Goal: Task Accomplishment & Management: Use online tool/utility

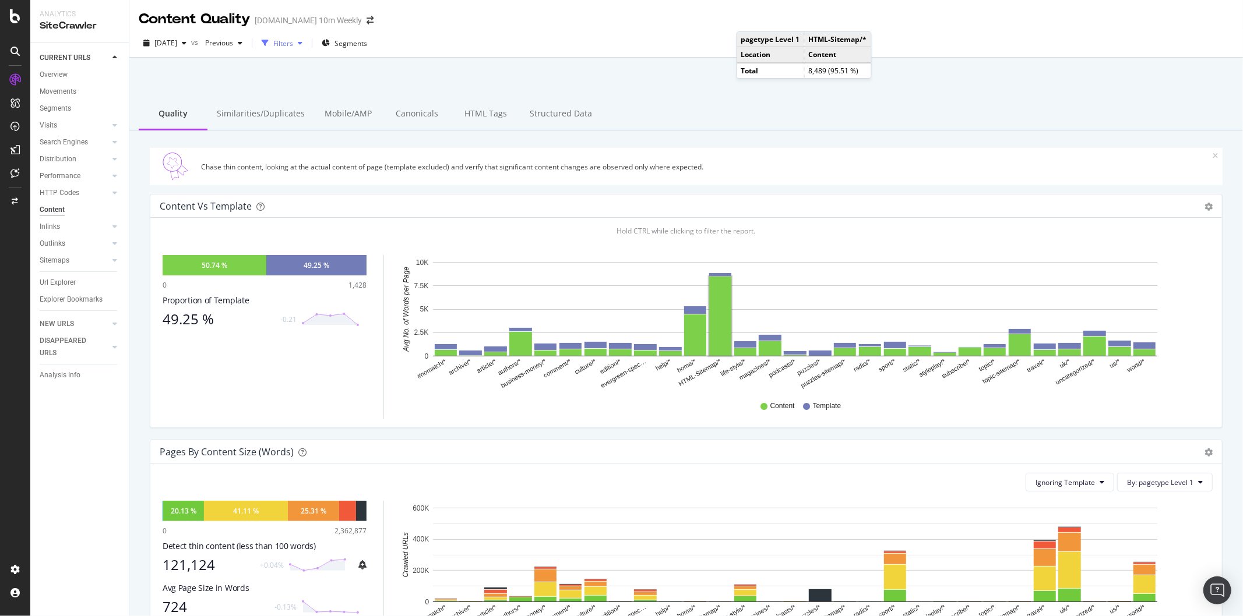
click at [302, 44] on icon "button" at bounding box center [300, 43] width 5 height 7
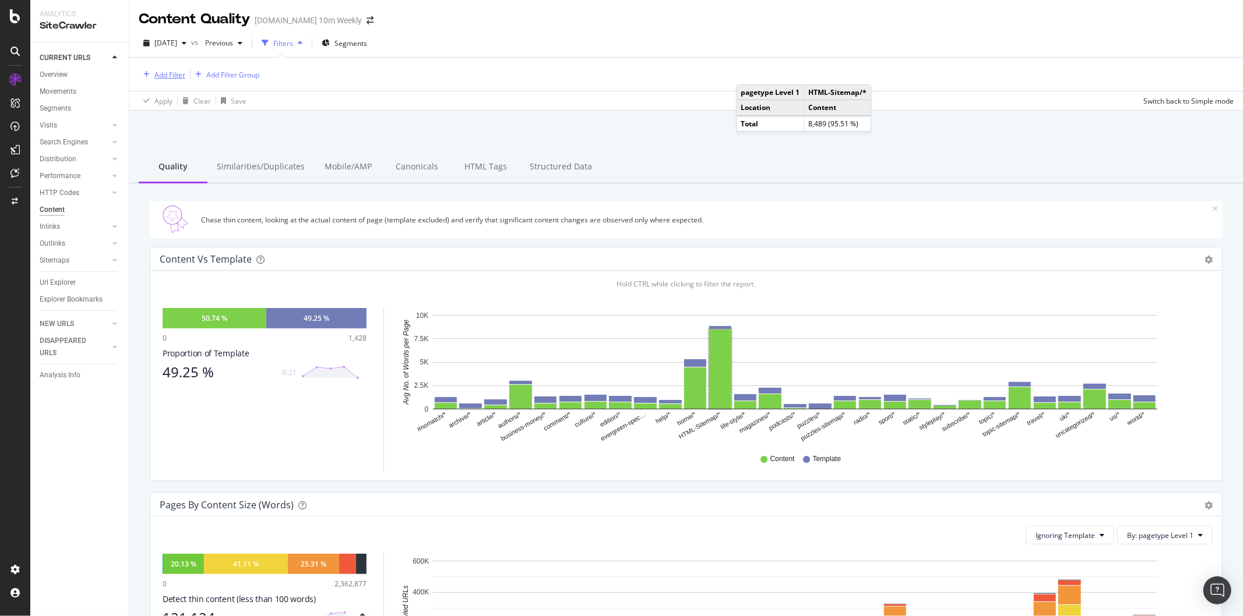
click at [176, 77] on div "Add Filter" at bounding box center [169, 75] width 31 height 10
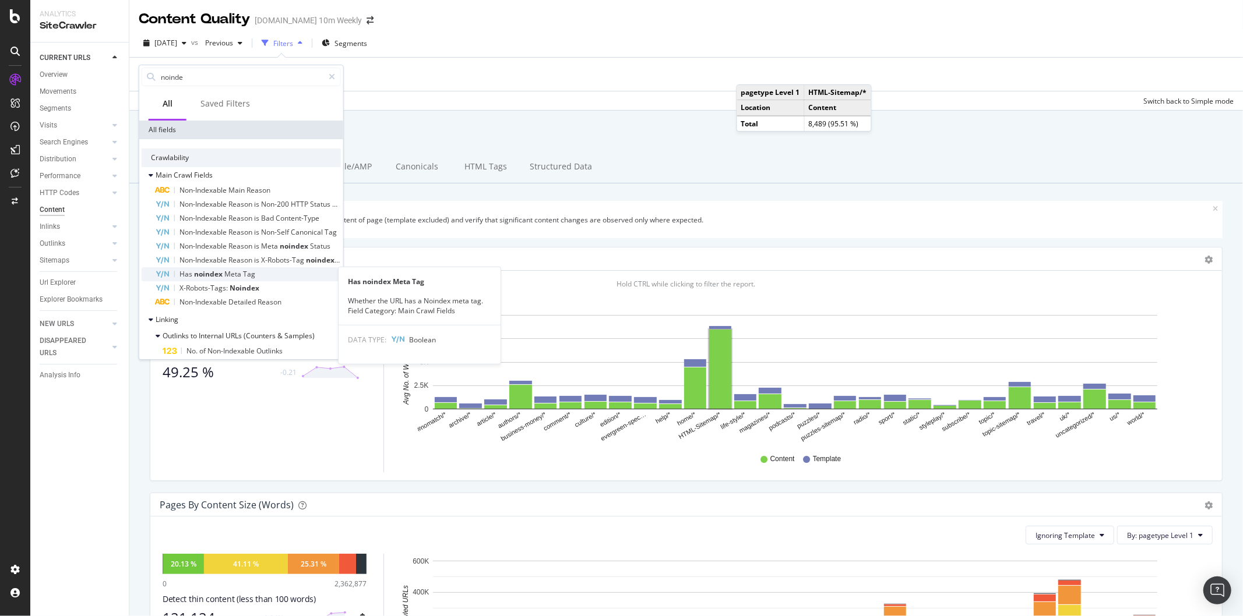
type input "noinde"
click at [245, 275] on span "Tag" at bounding box center [249, 274] width 12 height 10
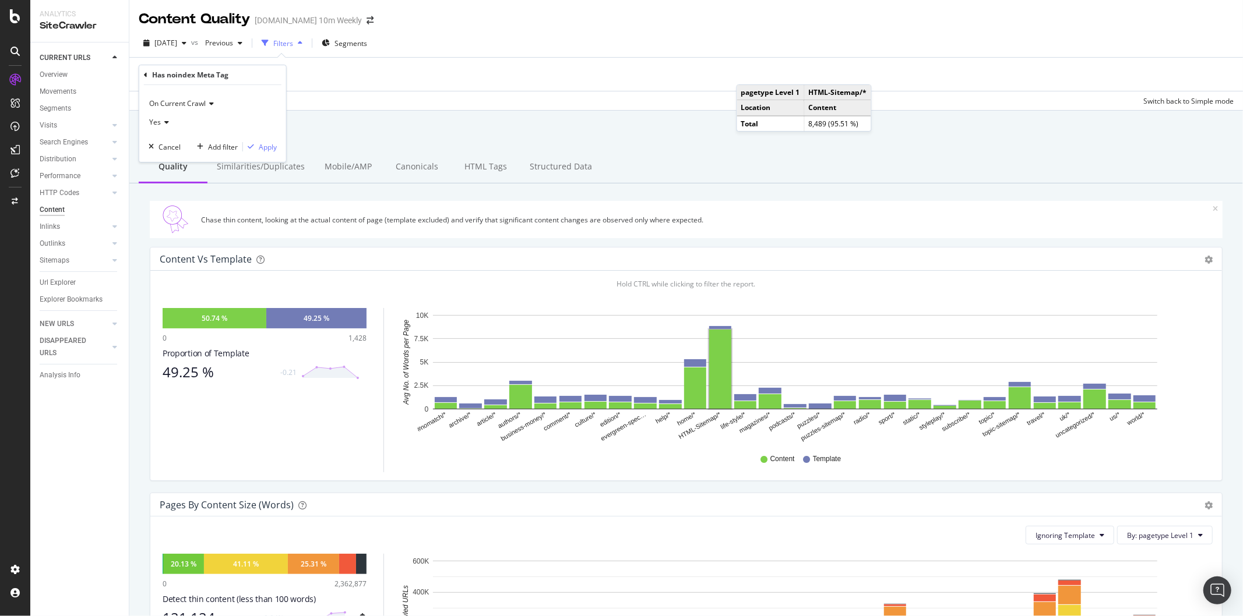
click at [269, 155] on div "On Current Crawl Yes Cancel Add filter Apply" at bounding box center [212, 123] width 147 height 77
click at [265, 147] on div "Apply" at bounding box center [268, 147] width 18 height 10
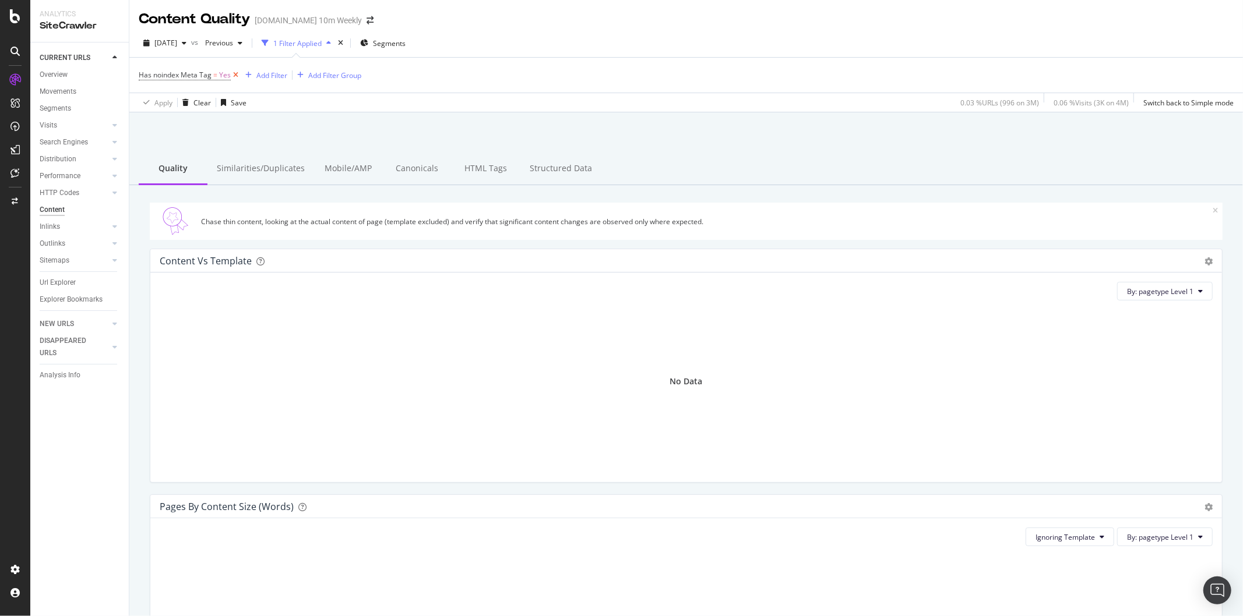
click at [233, 77] on icon at bounding box center [236, 75] width 10 height 12
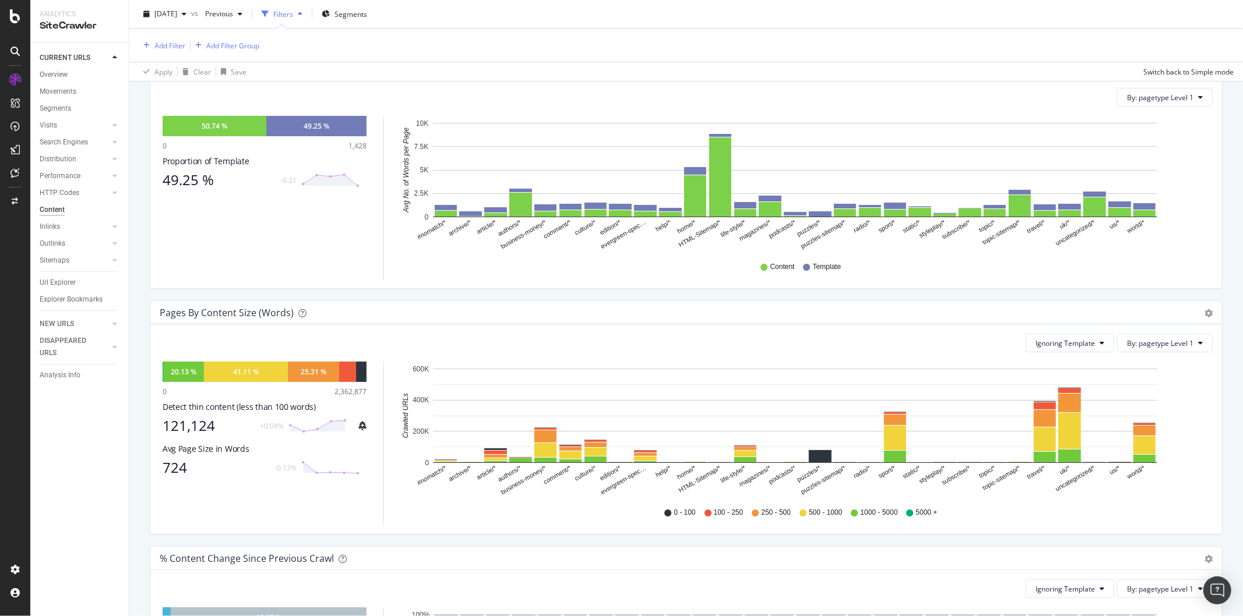
scroll to position [323, 0]
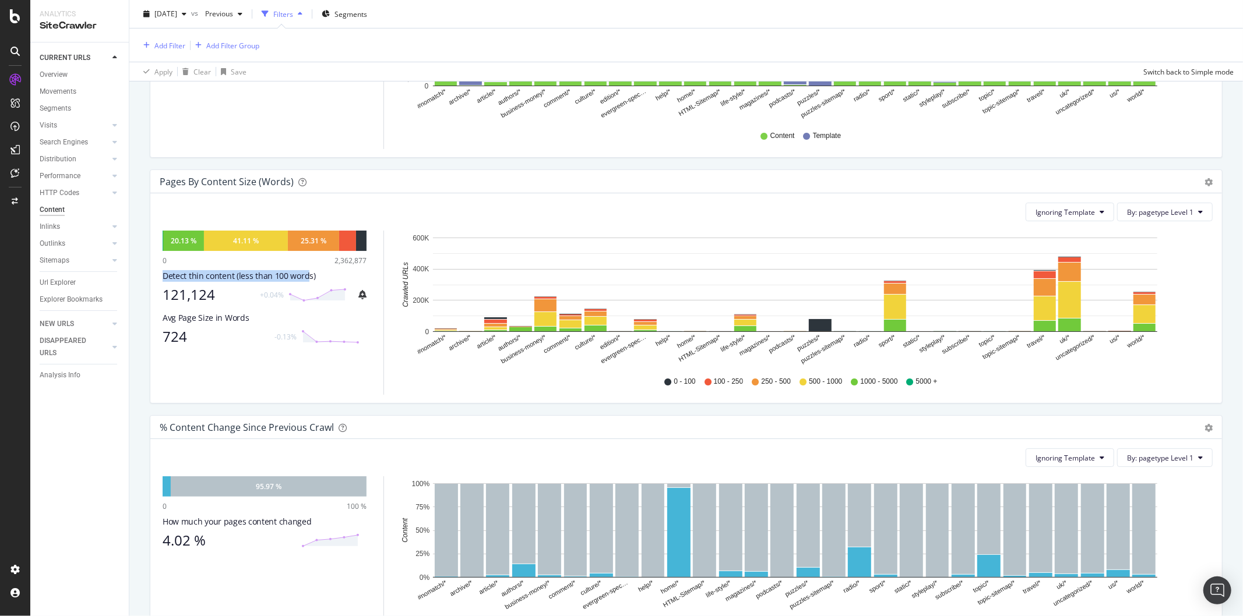
drag, startPoint x: 163, startPoint y: 274, endPoint x: 305, endPoint y: 280, distance: 141.7
click at [305, 280] on div "Detect thin content (less than 100 words)" at bounding box center [265, 276] width 204 height 12
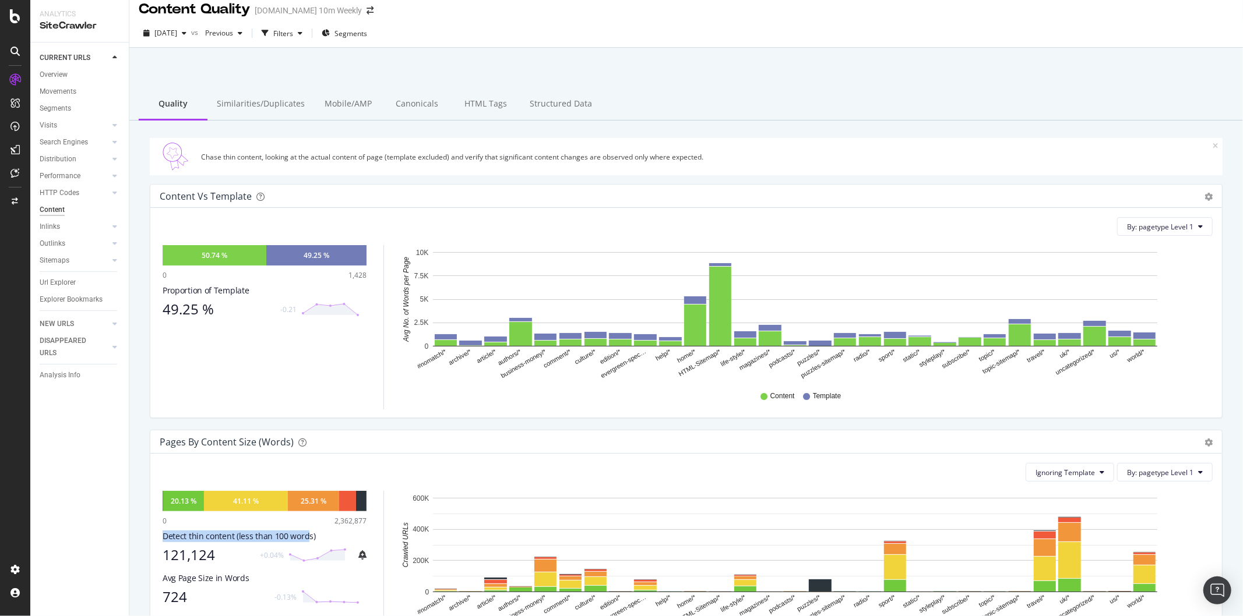
scroll to position [0, 0]
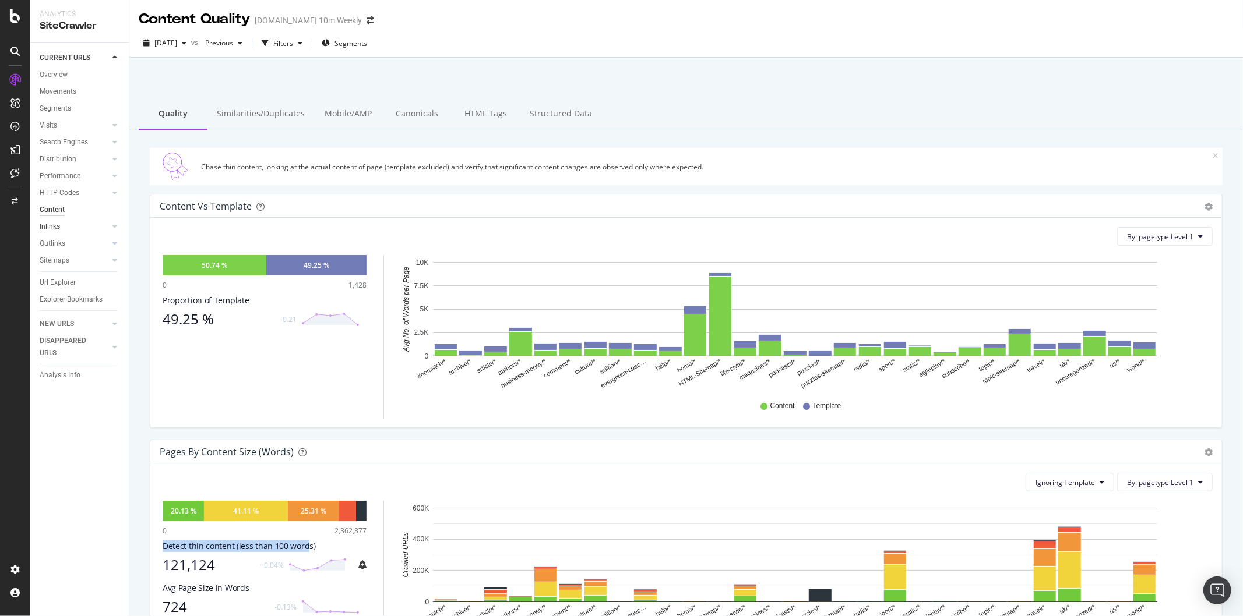
click at [60, 223] on link "Inlinks" at bounding box center [74, 227] width 69 height 12
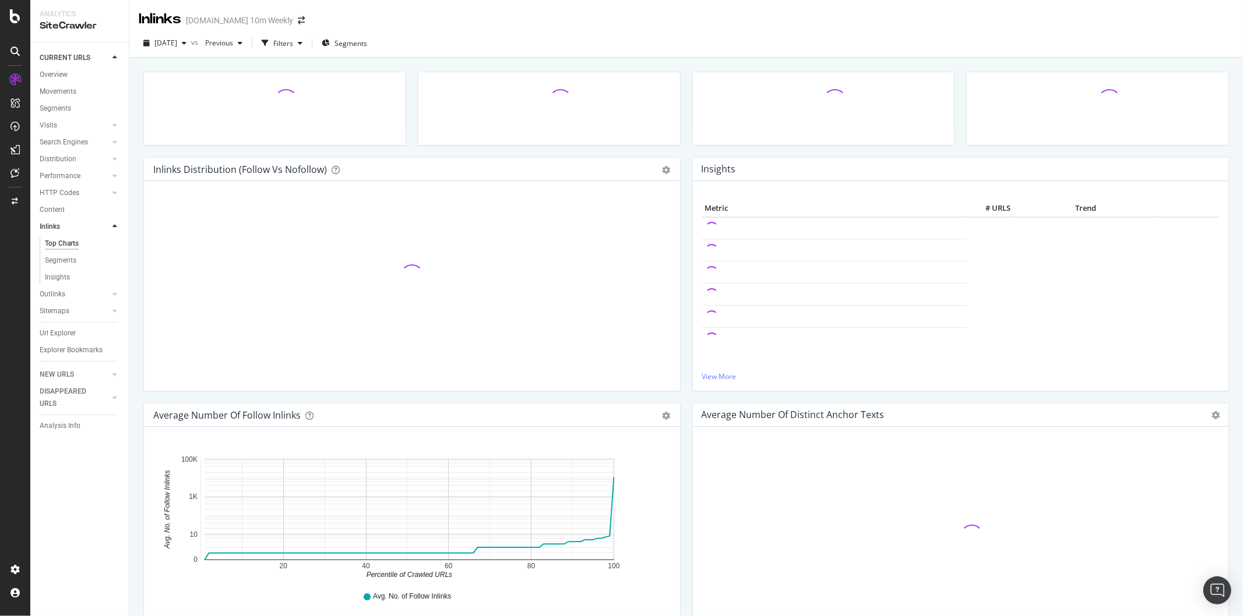
drag, startPoint x: 61, startPoint y: 207, endPoint x: 537, endPoint y: 235, distance: 476.2
click at [61, 207] on div "Content" at bounding box center [52, 210] width 25 height 12
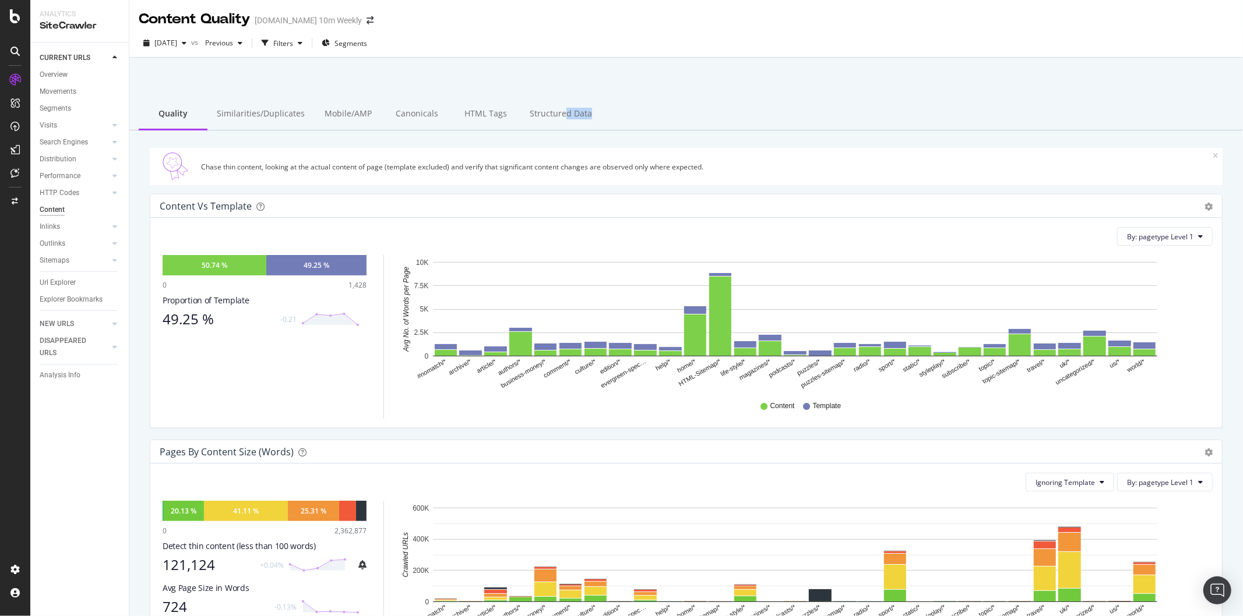
drag, startPoint x: 562, startPoint y: 113, endPoint x: 787, endPoint y: 115, distance: 225.5
click at [787, 115] on div "Quality Similarities/Duplicates Mobile/AMP Canonicals HTML Tags Structured Data" at bounding box center [685, 114] width 1113 height 32
click at [788, 112] on div "Quality Similarities/Duplicates Mobile/AMP Canonicals HTML Tags Structured Data" at bounding box center [685, 114] width 1113 height 32
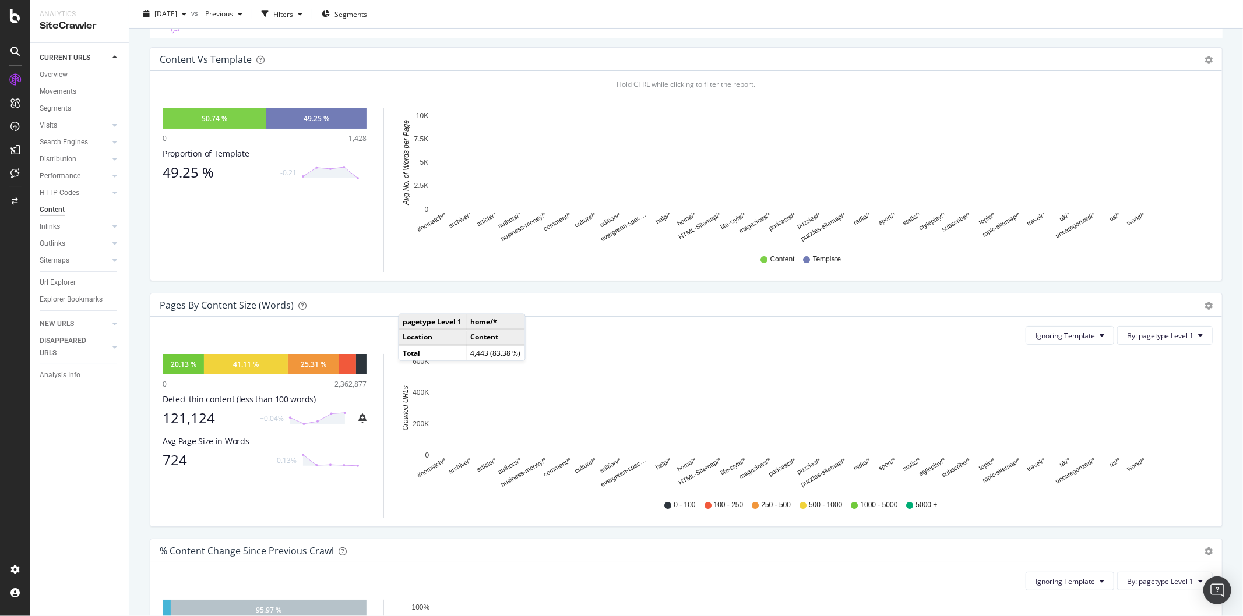
scroll to position [194, 0]
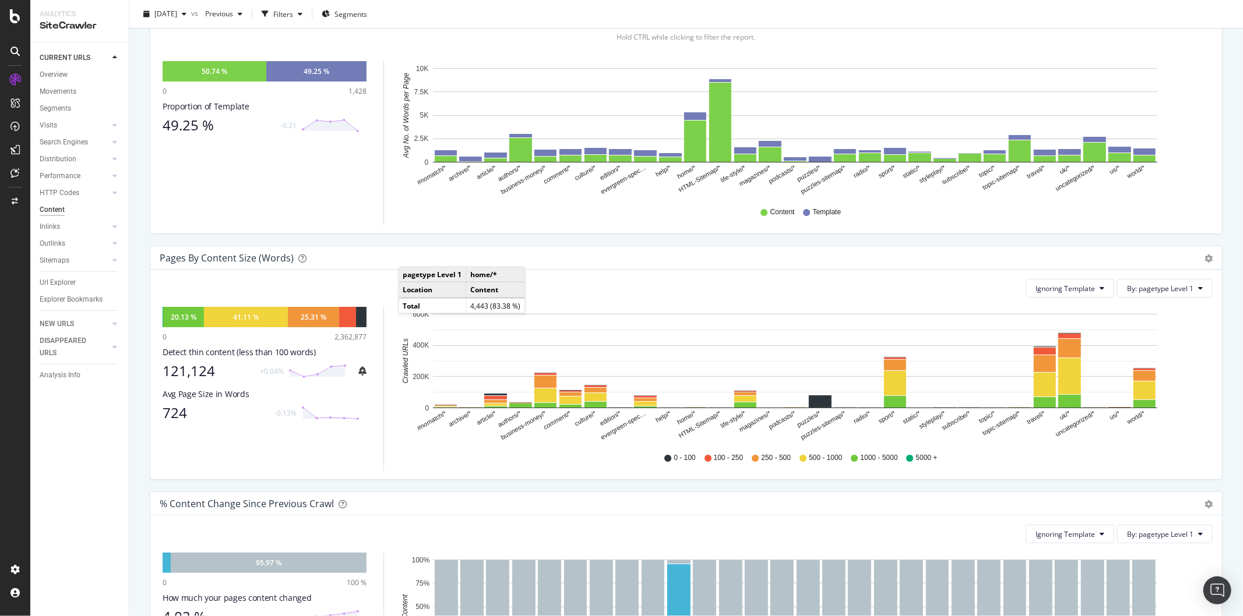
click at [237, 272] on div "Ignoring Template By: pagetype Level 1 Hold CTRL while clicking to filter the r…" at bounding box center [685, 375] width 1071 height 210
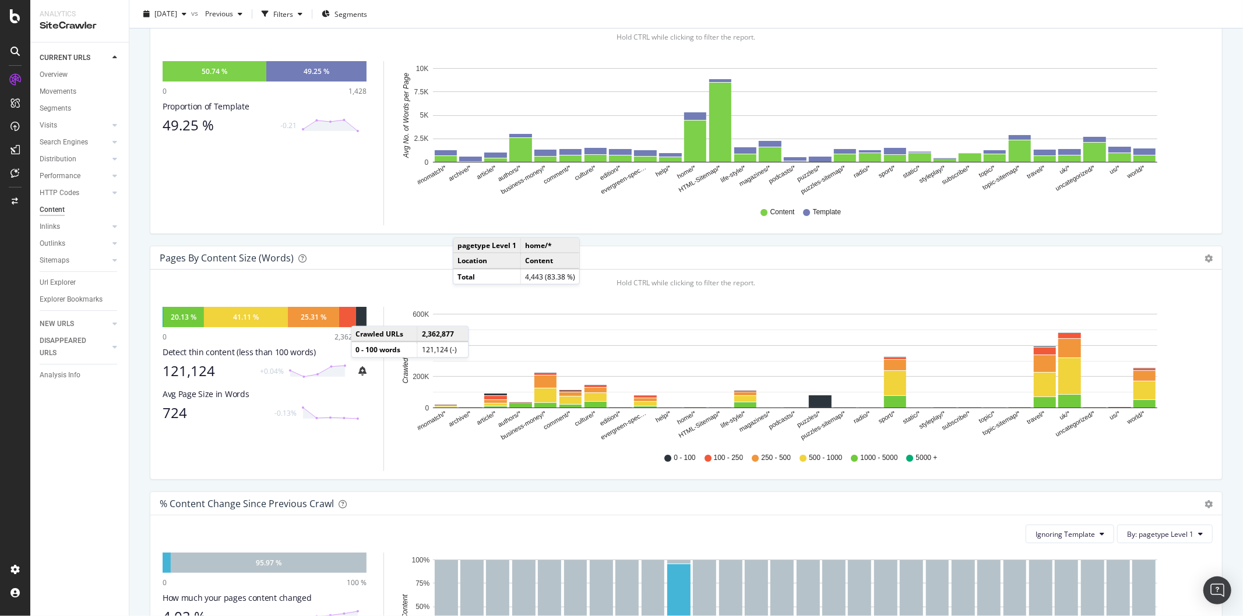
click at [362, 315] on div at bounding box center [361, 317] width 10 height 20
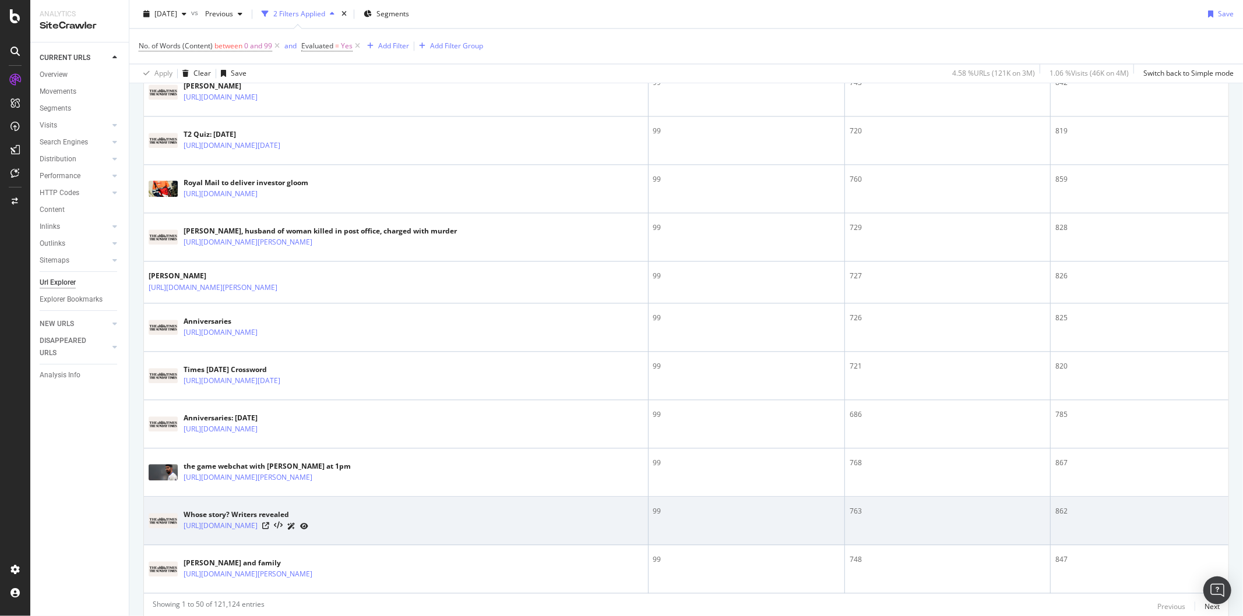
scroll to position [2262, 0]
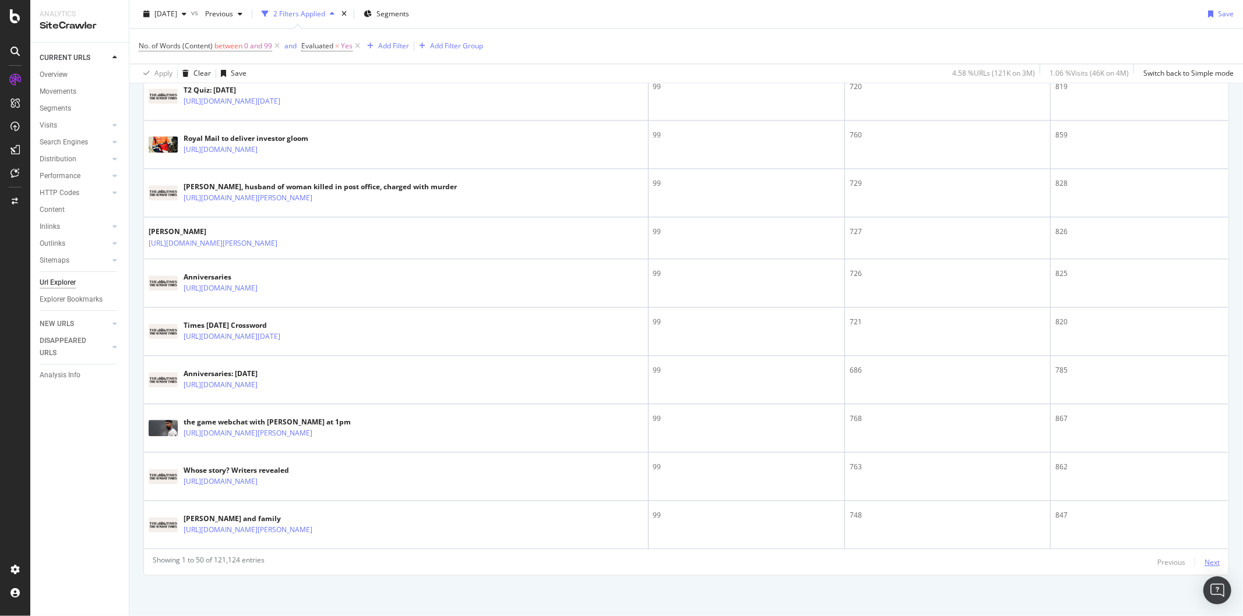
click at [1204, 566] on div "Next" at bounding box center [1211, 563] width 15 height 10
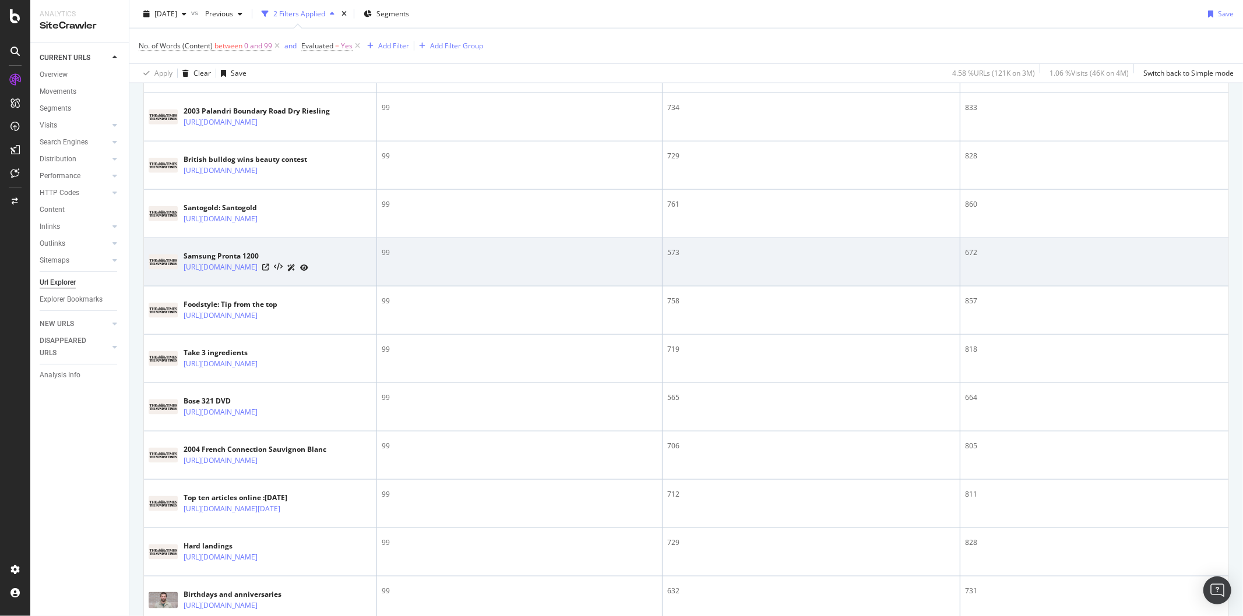
scroll to position [1424, 0]
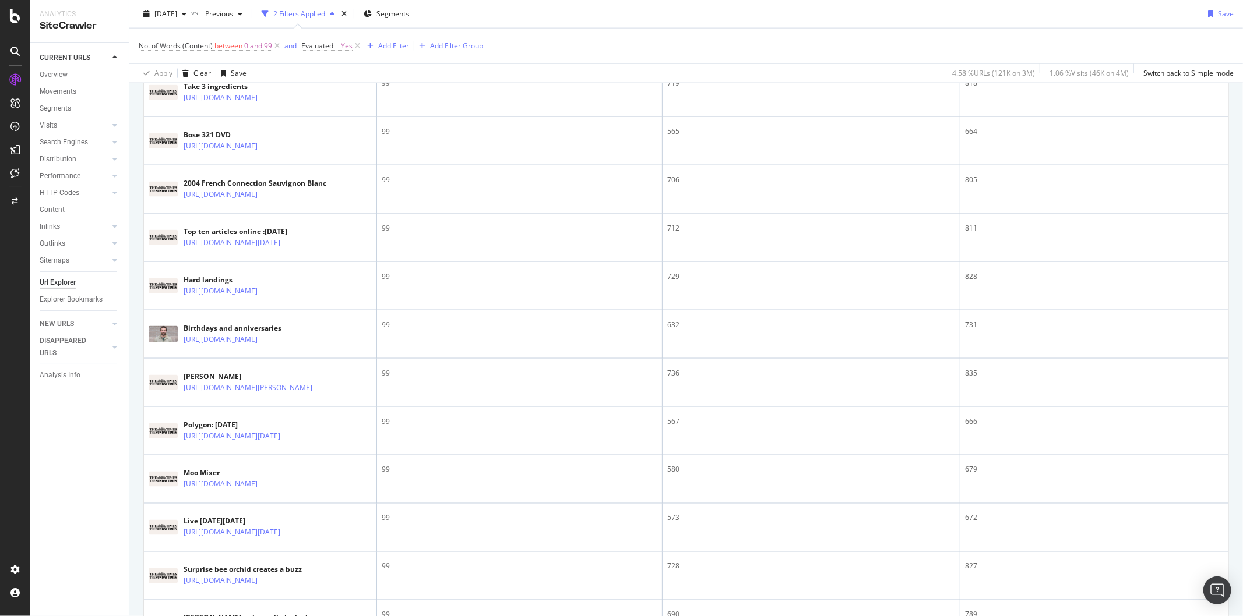
click at [269, 53] on icon at bounding box center [265, 49] width 7 height 7
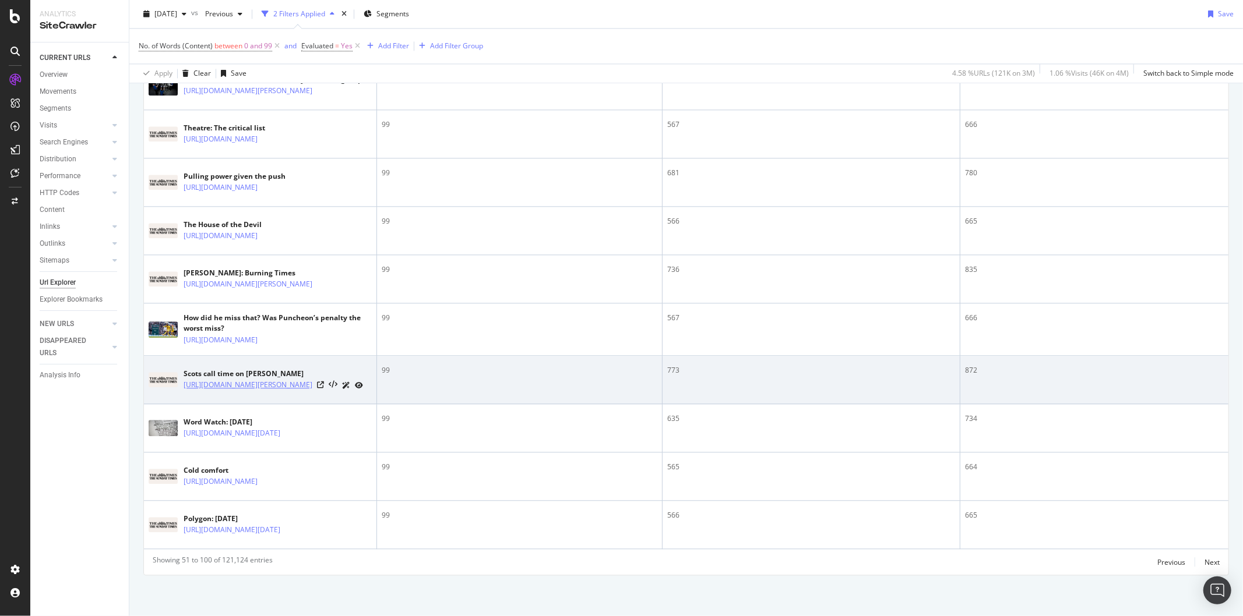
scroll to position [2834, 0]
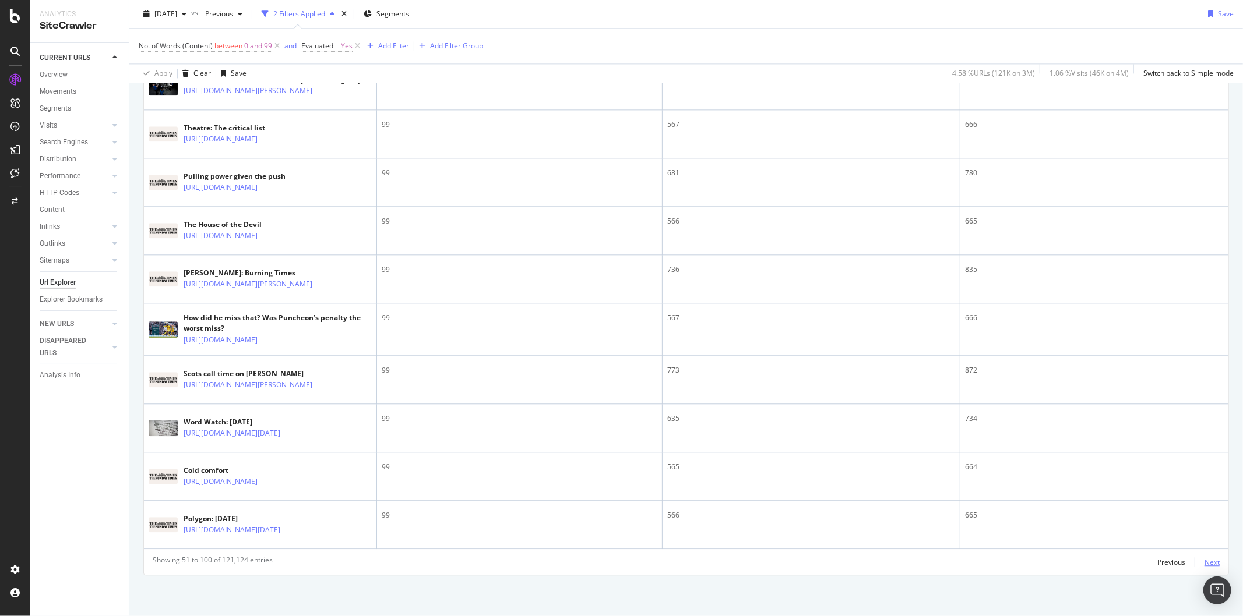
click at [1206, 561] on div "Next" at bounding box center [1211, 563] width 15 height 10
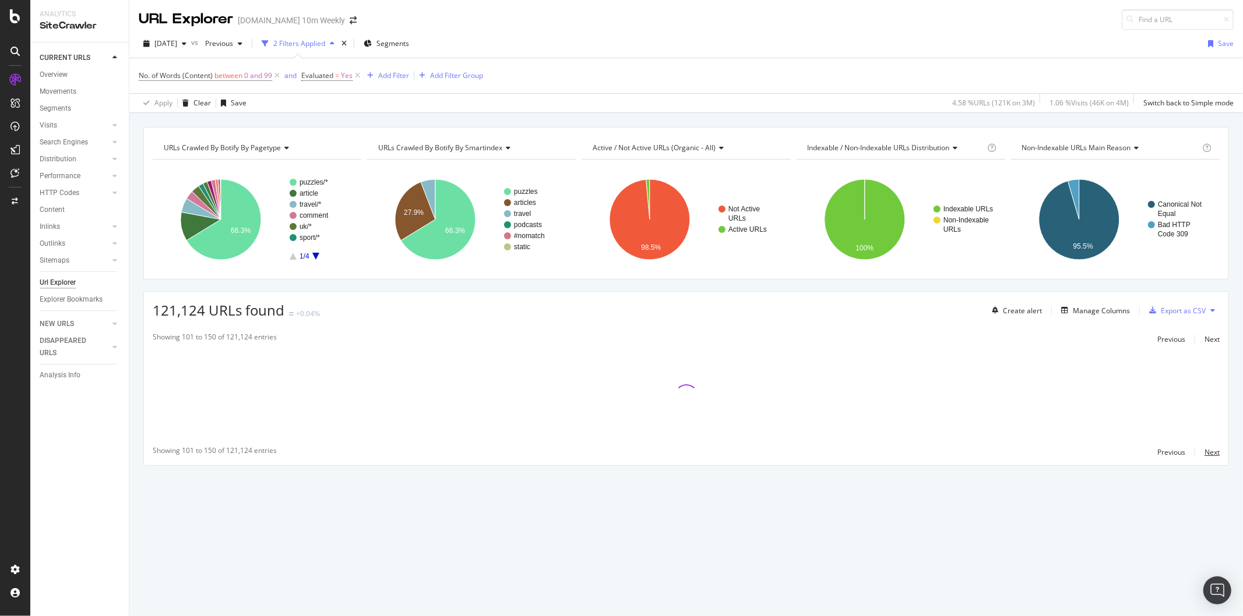
scroll to position [0, 0]
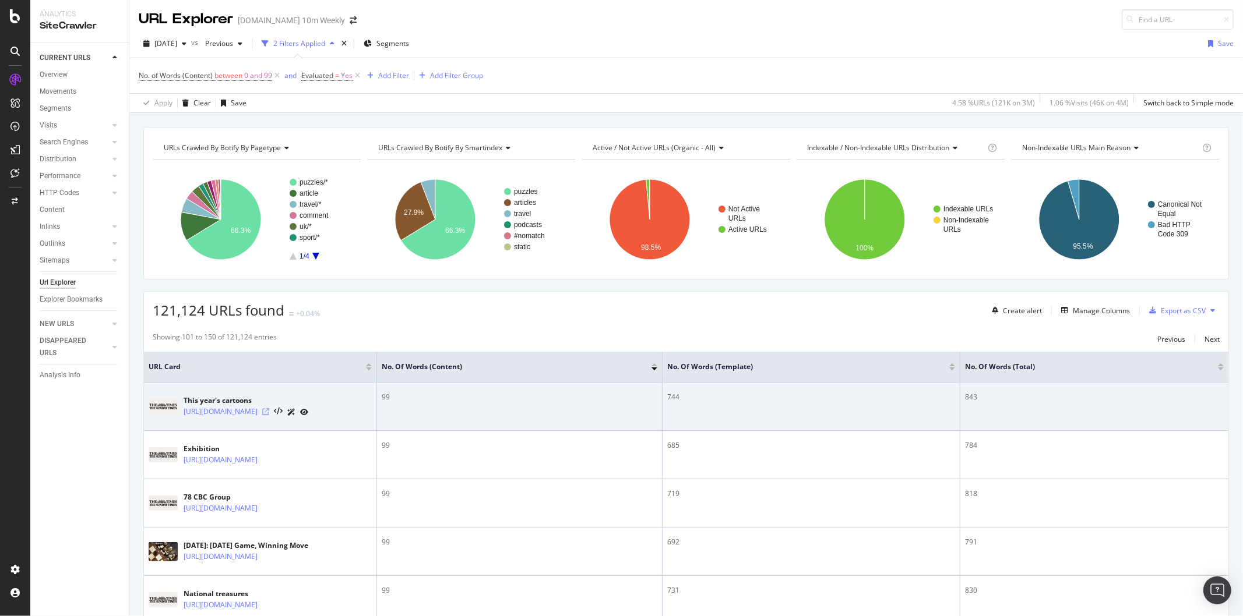
click at [269, 415] on icon at bounding box center [265, 411] width 7 height 7
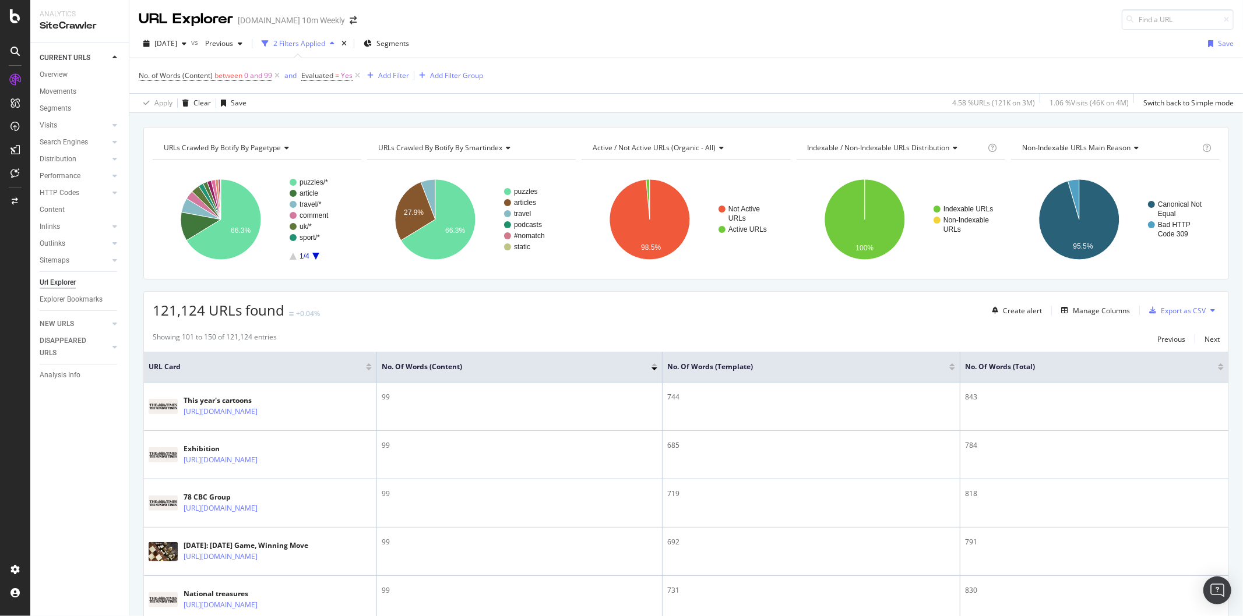
click at [1205, 315] on button at bounding box center [1212, 310] width 14 height 19
click at [1210, 312] on icon at bounding box center [1212, 310] width 5 height 7
click at [1212, 309] on div "121,124 URLs found +0.04% Create alert Manage Columns Export as CSV" at bounding box center [686, 306] width 1084 height 29
click at [1169, 312] on div "Export as CSV" at bounding box center [1183, 311] width 45 height 10
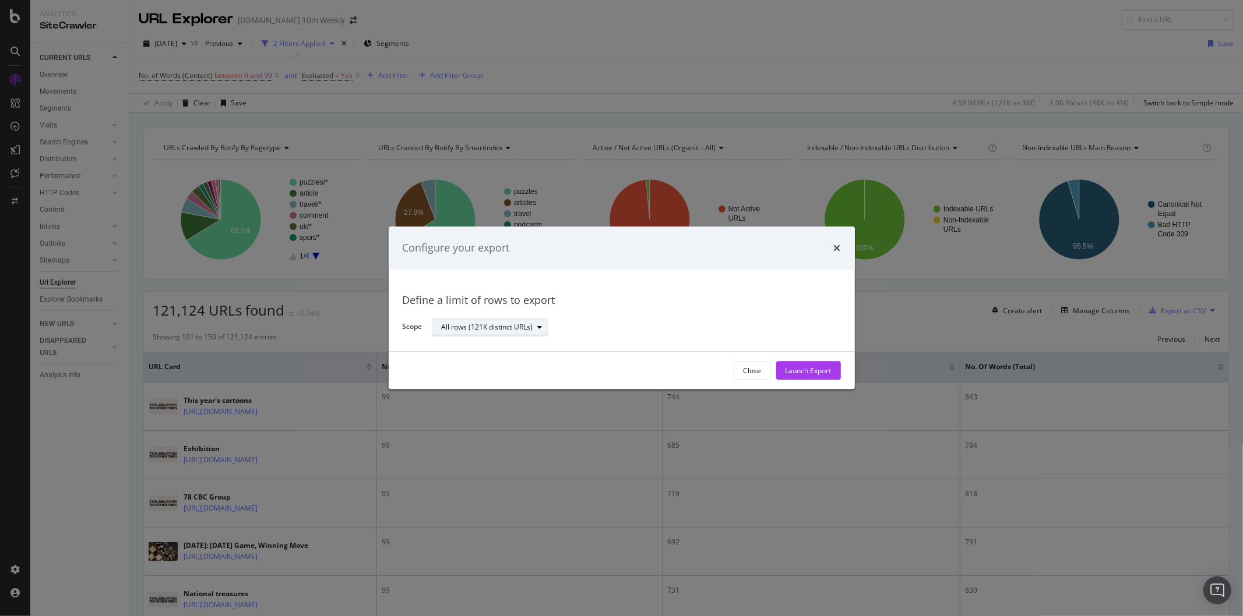
click at [528, 325] on div "All rows (121K distinct URLs)" at bounding box center [487, 327] width 91 height 7
click at [525, 348] on div "All rows (121K distinct URLs)" at bounding box center [495, 348] width 98 height 10
click at [810, 375] on div "Launch Export" at bounding box center [808, 371] width 46 height 10
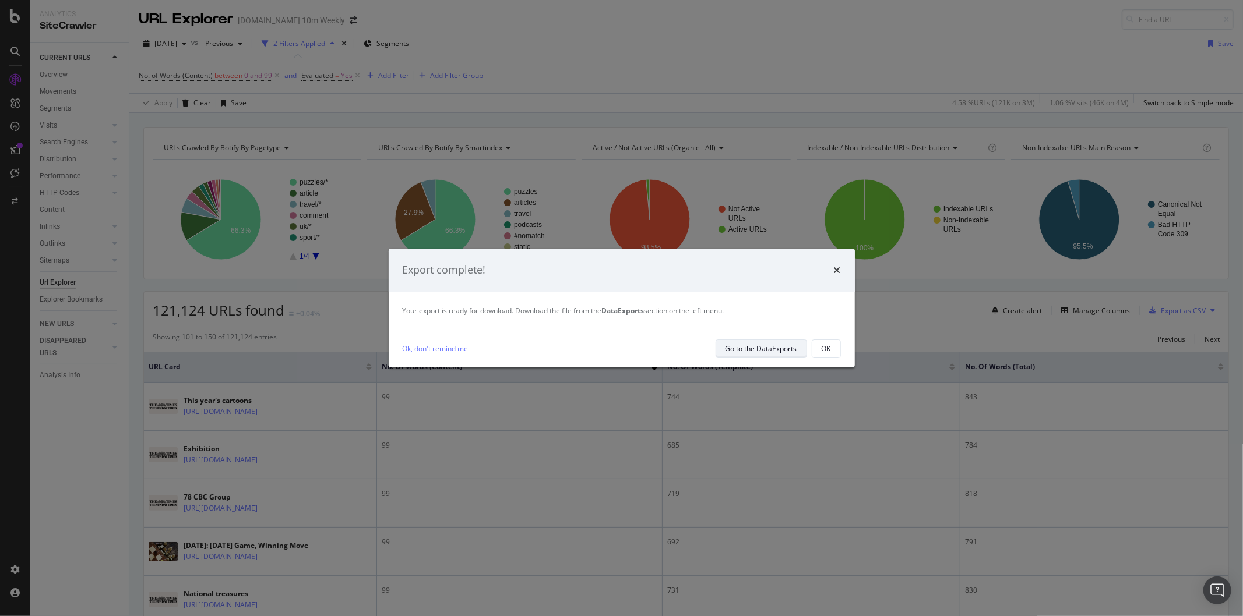
click at [768, 354] on div "Go to the DataExports" at bounding box center [761, 349] width 72 height 10
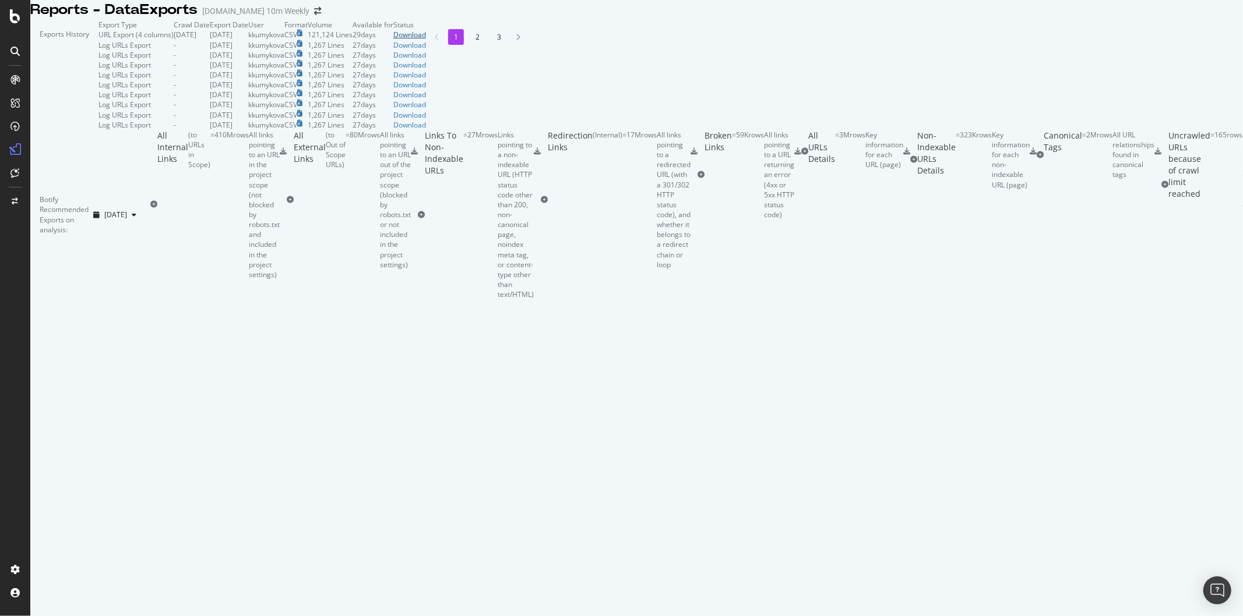
click at [426, 40] on div "Download" at bounding box center [409, 35] width 33 height 10
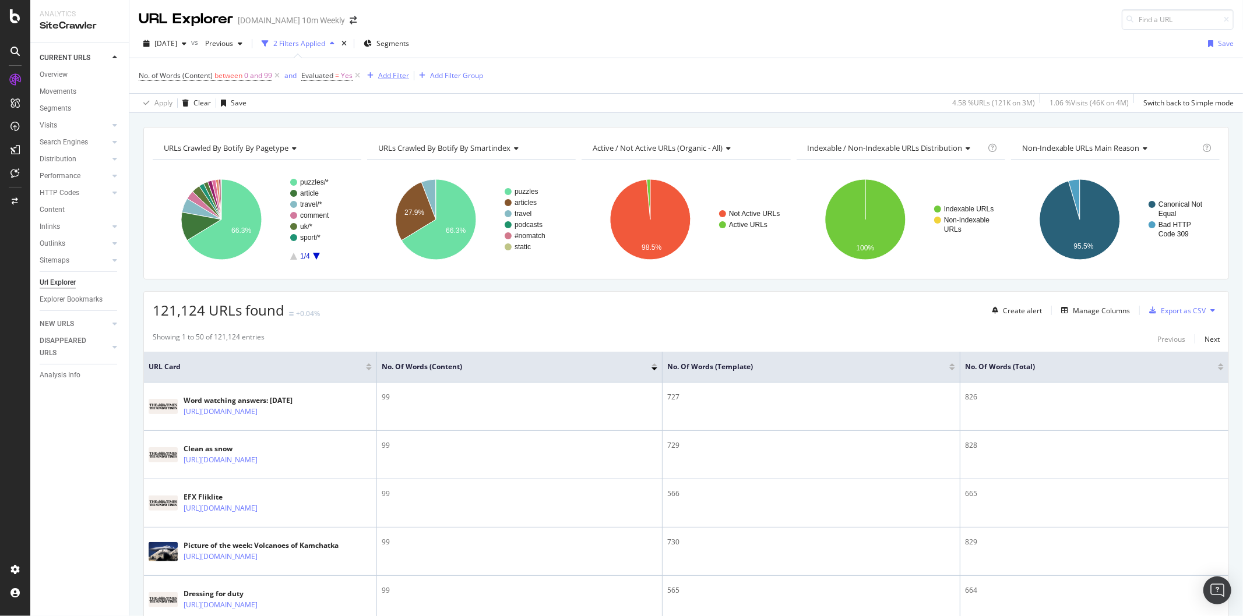
click at [387, 77] on div "Add Filter" at bounding box center [393, 75] width 31 height 10
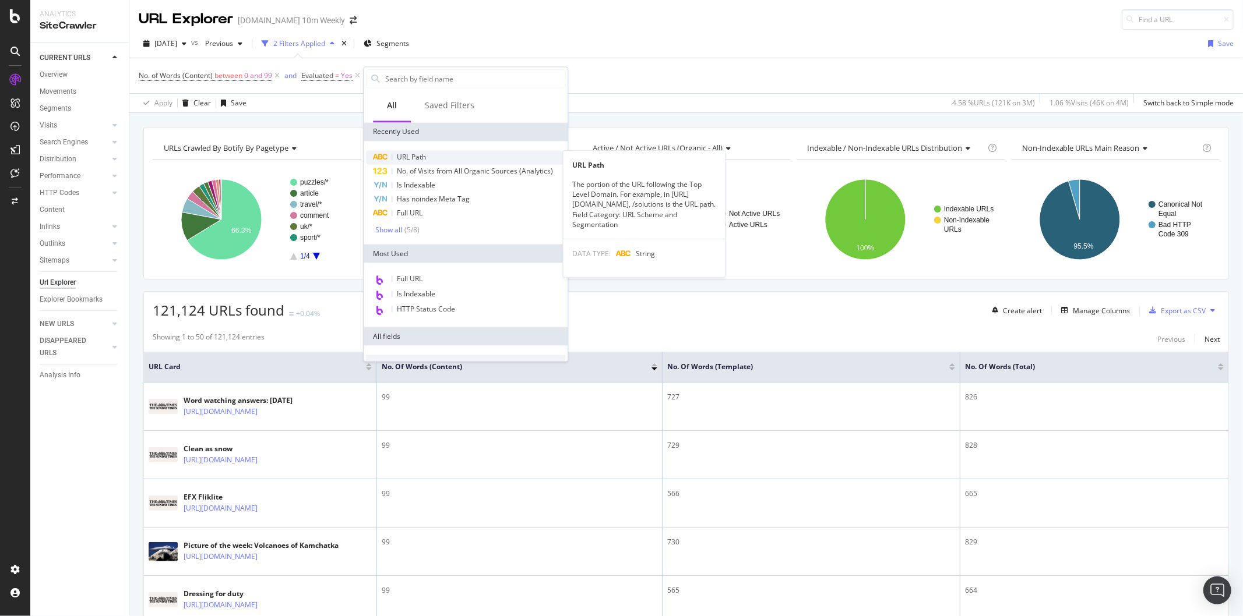
click at [411, 153] on span "URL Path" at bounding box center [411, 157] width 29 height 10
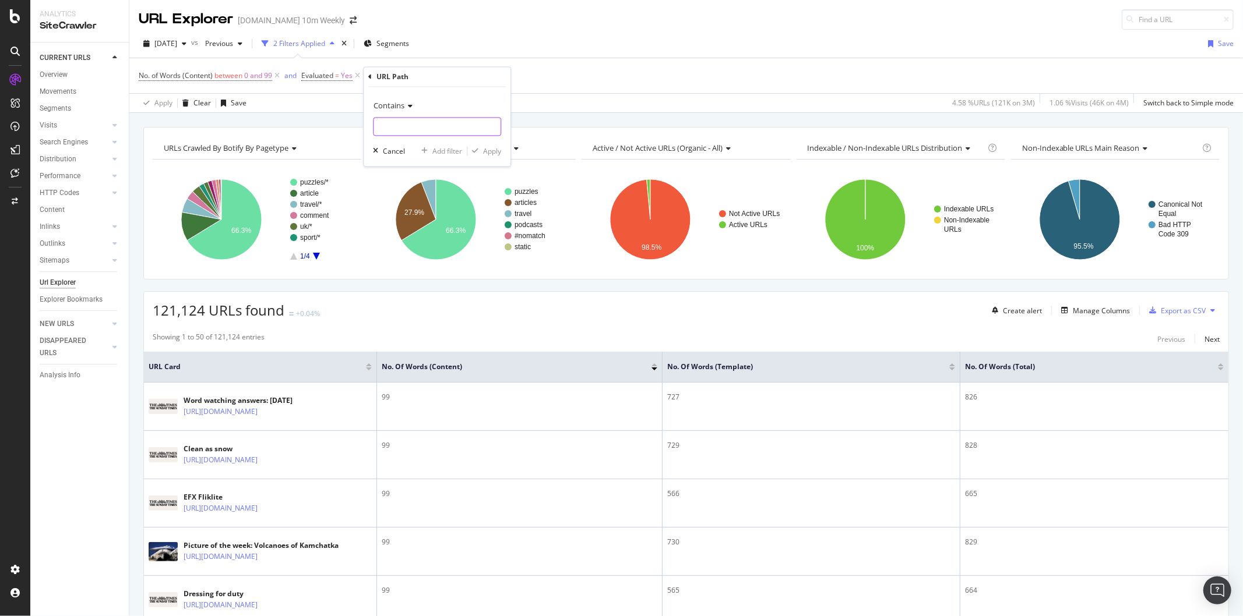
click at [414, 123] on input "text" at bounding box center [436, 127] width 127 height 19
paste input "[URL][DOMAIN_NAME]"
click at [424, 126] on input "[URL][DOMAIN_NAME]" at bounding box center [428, 127] width 110 height 19
click at [424, 125] on input "[URL][DOMAIN_NAME]" at bounding box center [428, 127] width 110 height 19
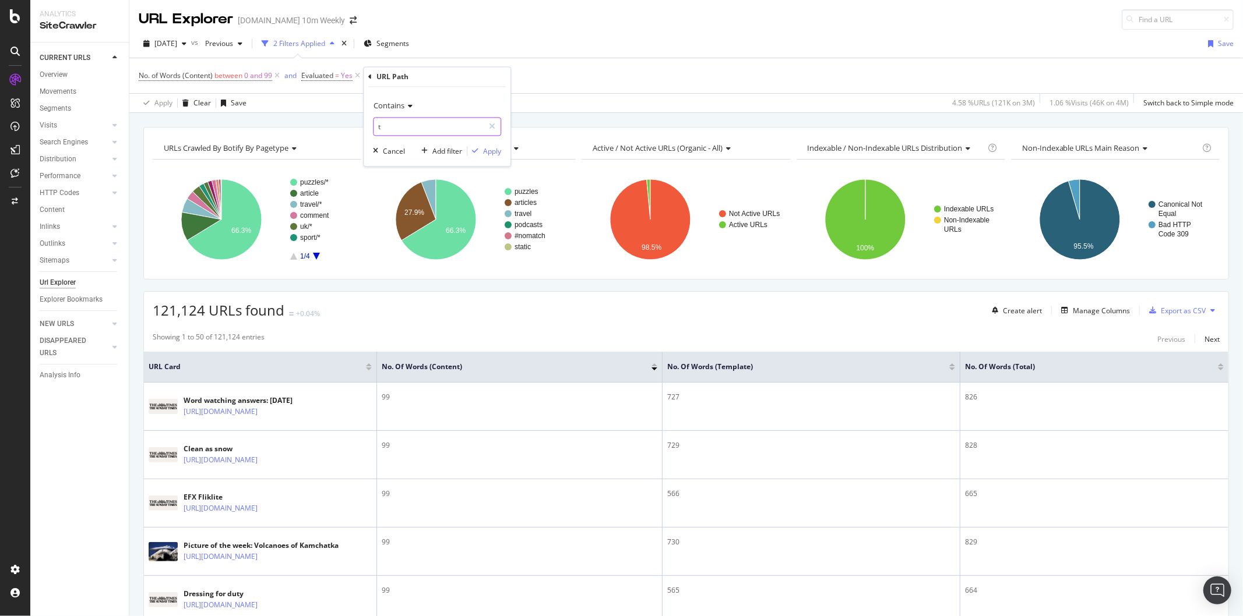
paste input "op-ten-albums"
type input "top-ten-albums"
click at [492, 154] on div "Apply" at bounding box center [492, 151] width 18 height 10
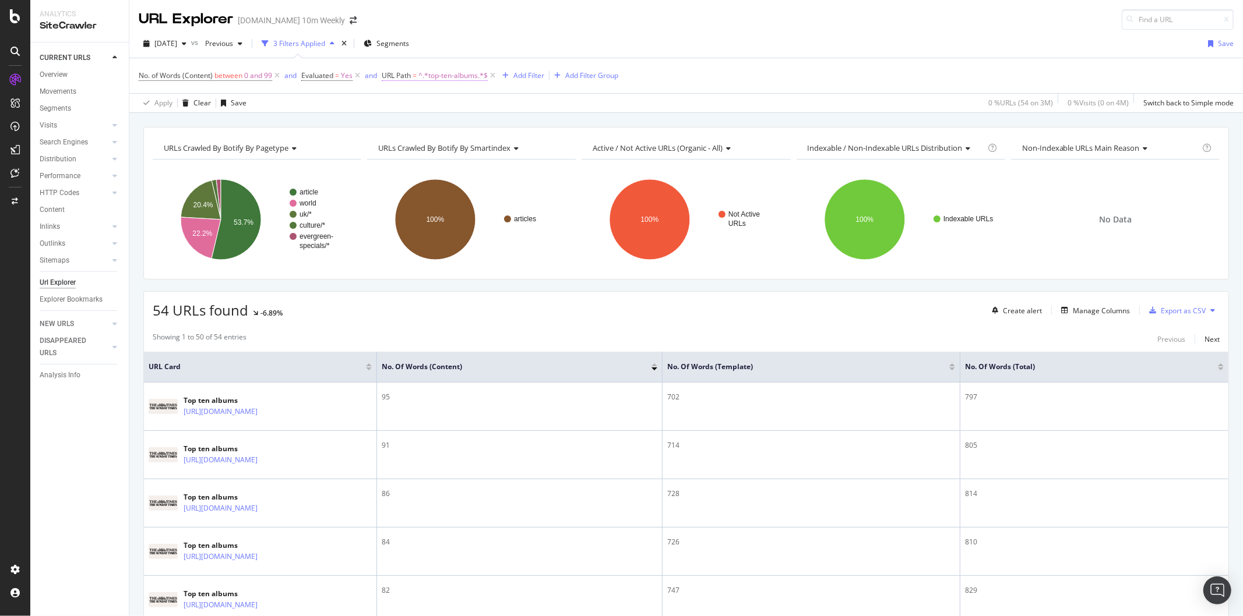
click at [466, 77] on span "^.*top-ten-albums.*$" at bounding box center [452, 76] width 69 height 16
paste input "article/how-much-i"
type input "article/how-much-for"
click at [512, 153] on div "Apply" at bounding box center [512, 149] width 18 height 10
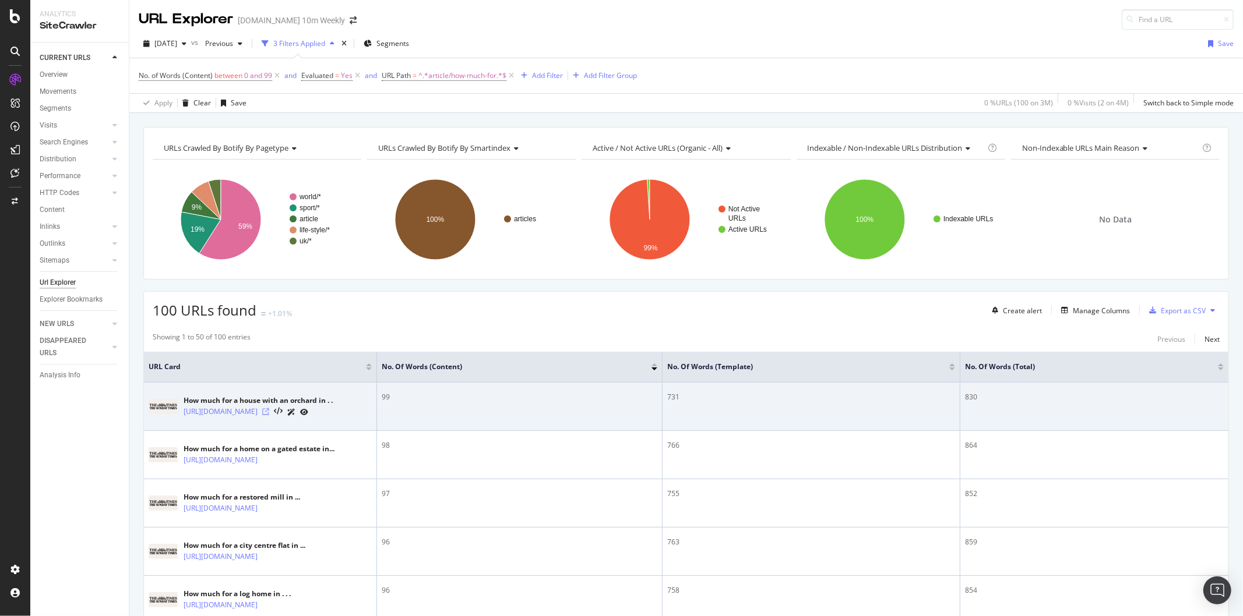
click at [269, 415] on icon at bounding box center [265, 411] width 7 height 7
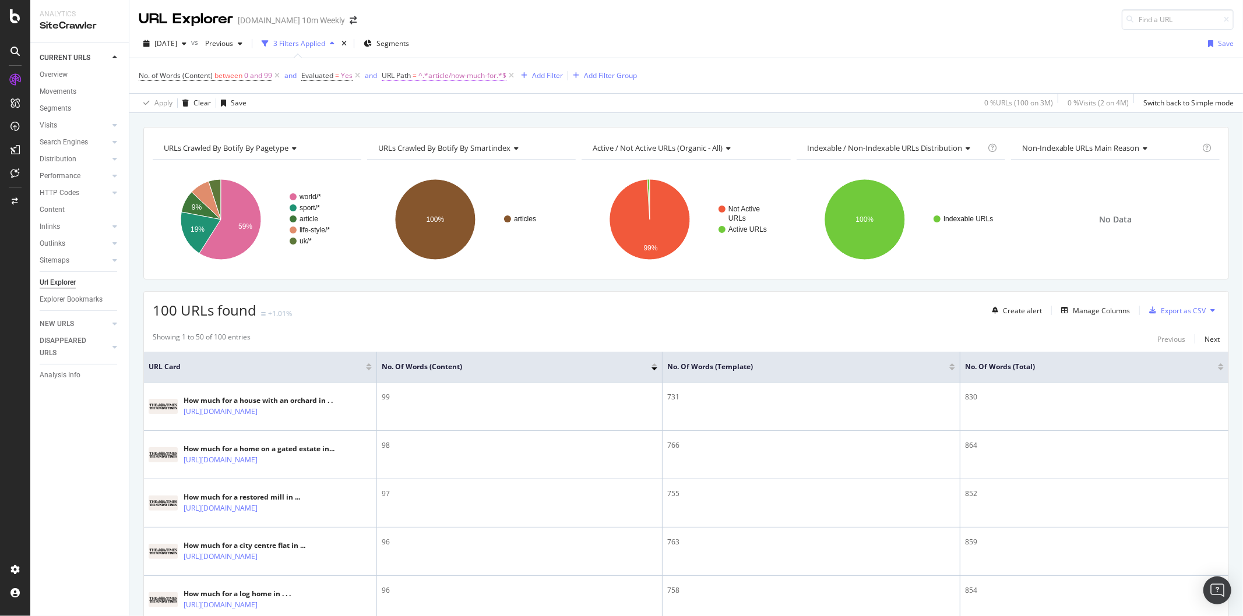
click at [446, 75] on span "^.*article/how-much-for.*$" at bounding box center [462, 76] width 88 height 16
paste input "lottery-results"
type input "article/lottery-results"
click at [502, 146] on div "Apply" at bounding box center [504, 149] width 34 height 10
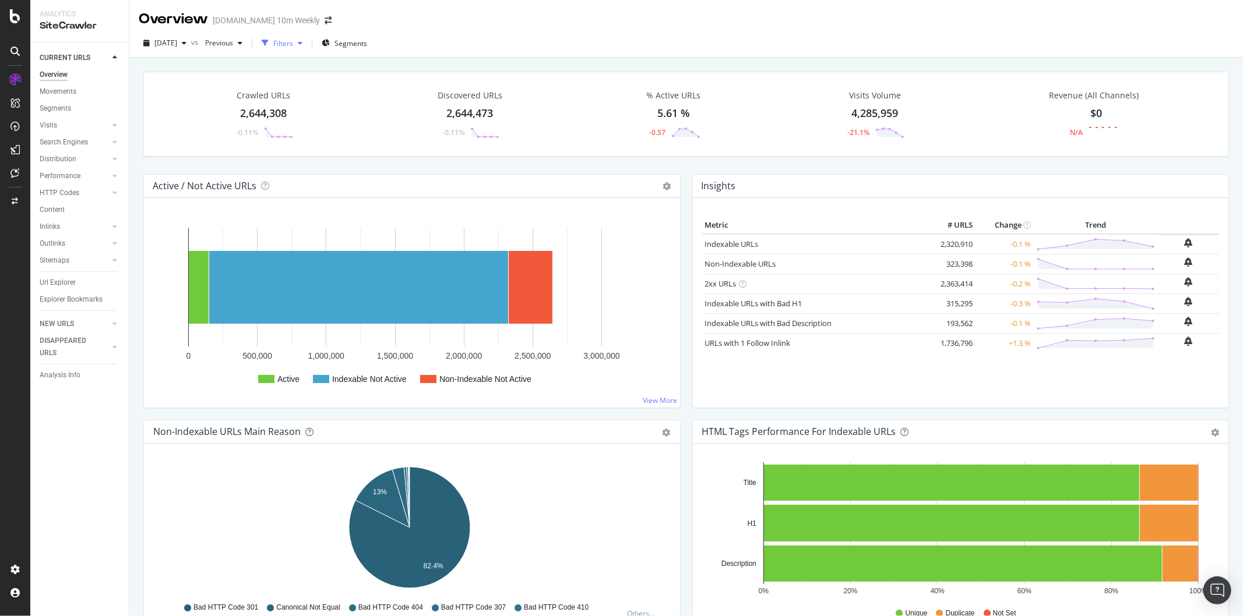
click at [302, 43] on icon "button" at bounding box center [300, 43] width 5 height 7
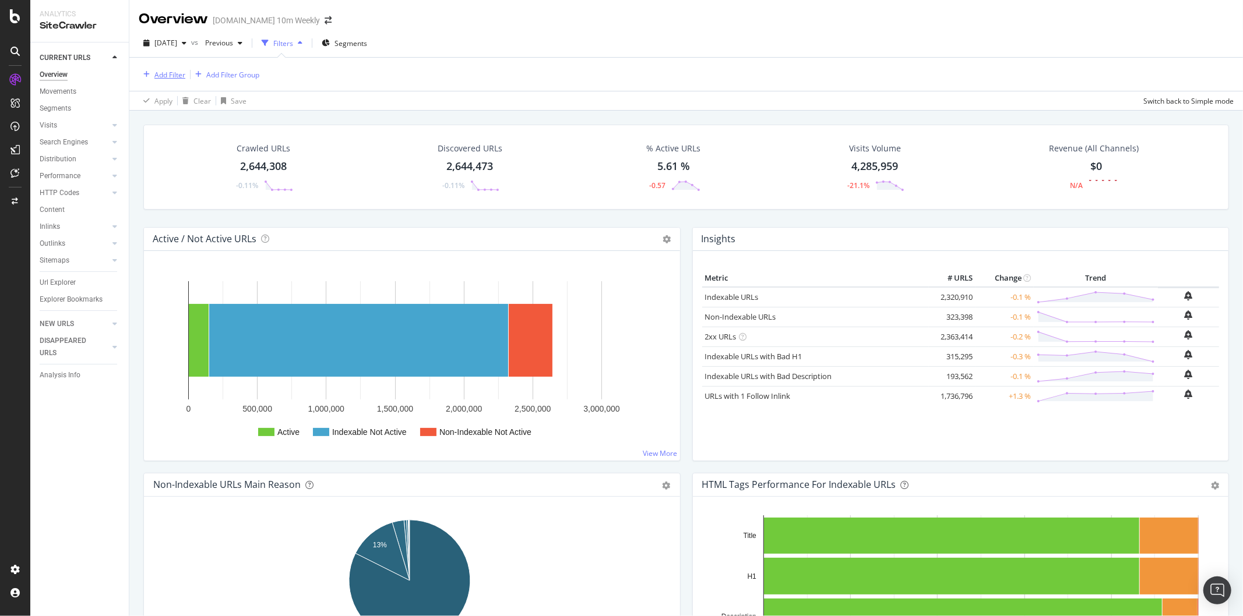
click at [182, 79] on div "Add Filter" at bounding box center [169, 75] width 31 height 10
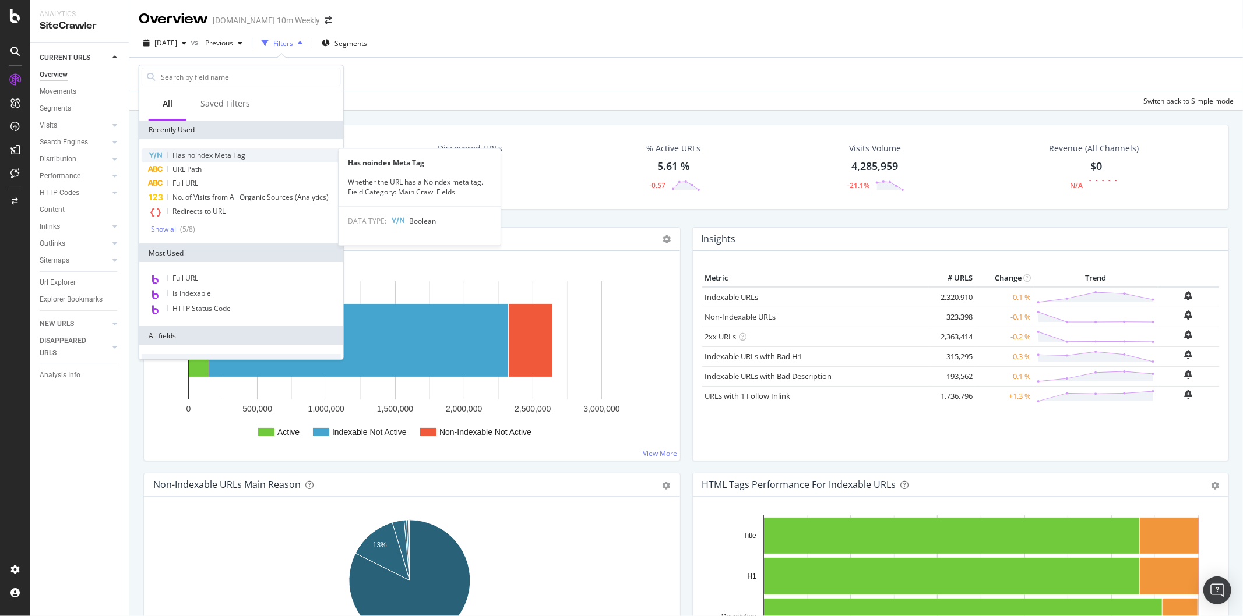
click at [211, 155] on span "Has noindex Meta Tag" at bounding box center [208, 155] width 73 height 10
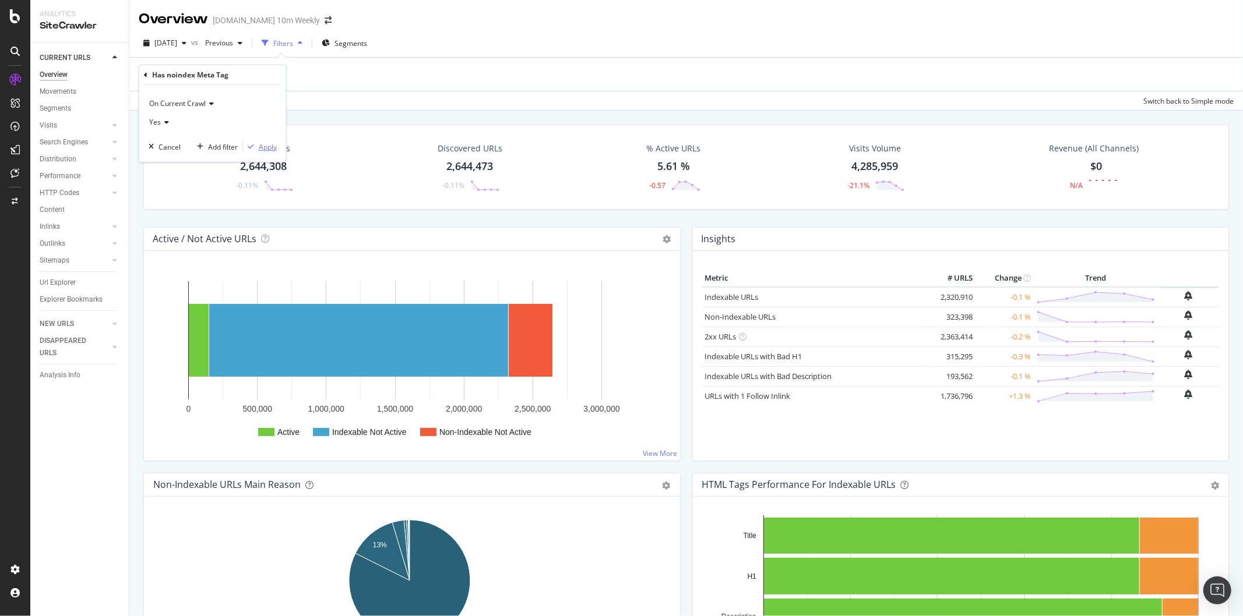
click at [269, 149] on div "Apply" at bounding box center [268, 147] width 18 height 10
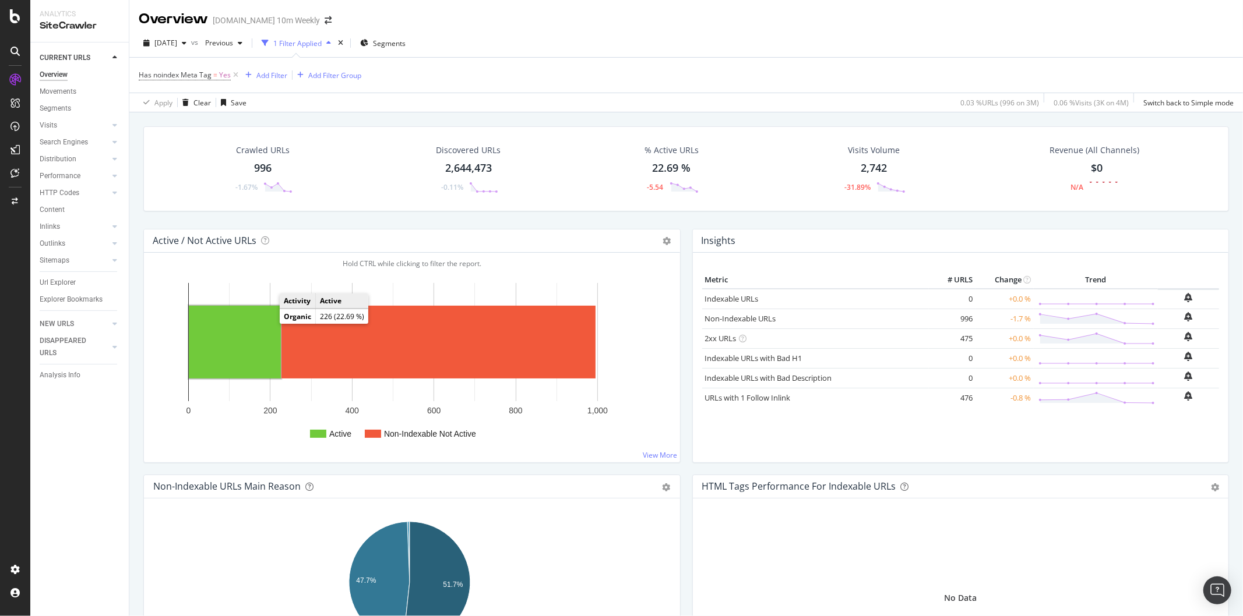
click at [274, 340] on rect "A chart." at bounding box center [235, 342] width 92 height 73
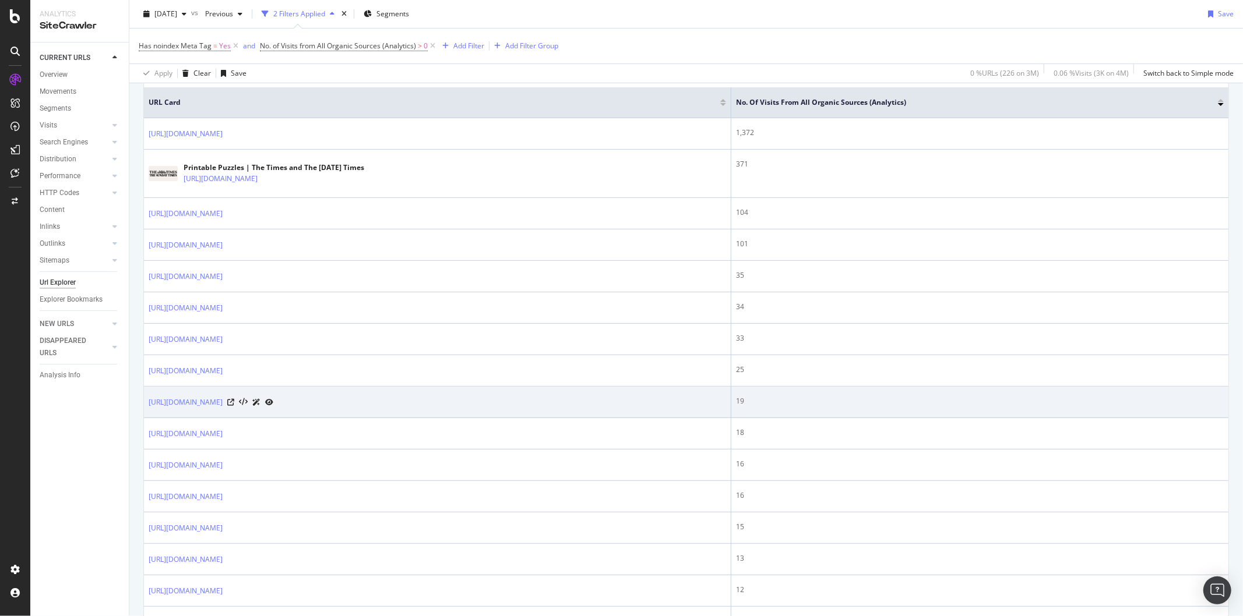
scroll to position [453, 0]
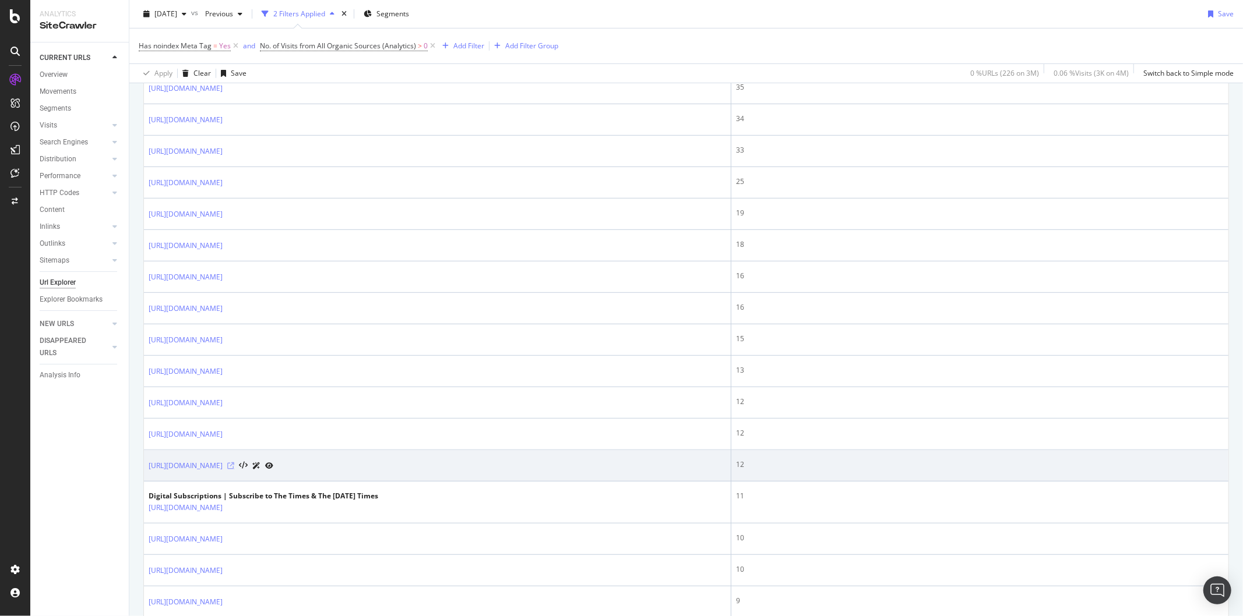
click at [234, 465] on icon at bounding box center [230, 466] width 7 height 7
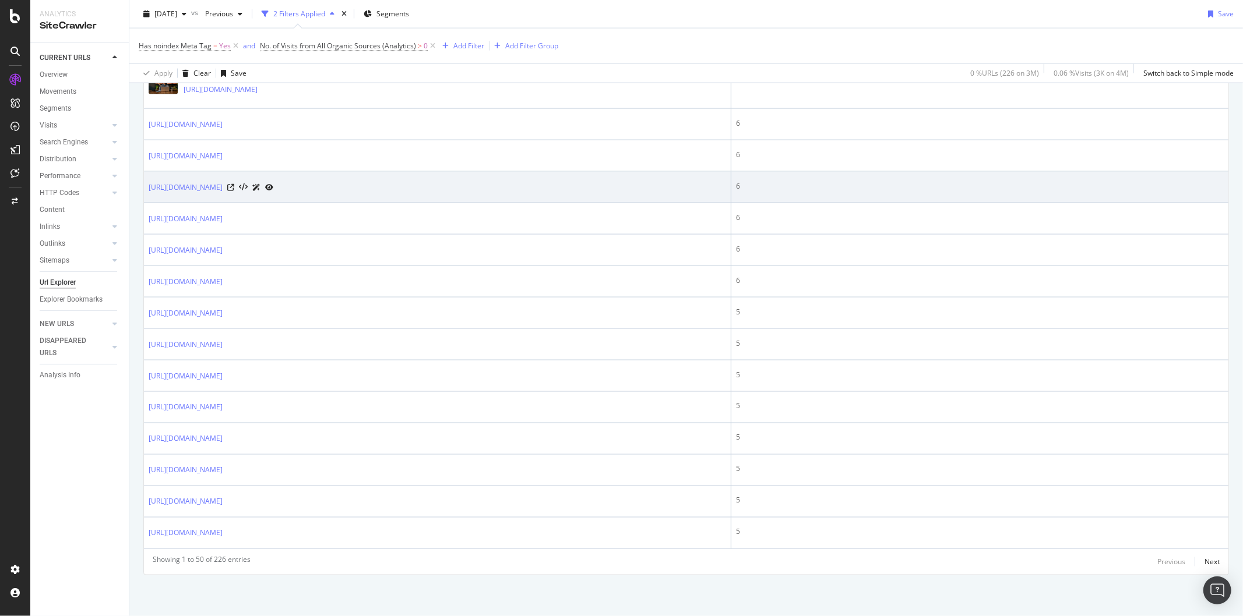
scroll to position [1471, 0]
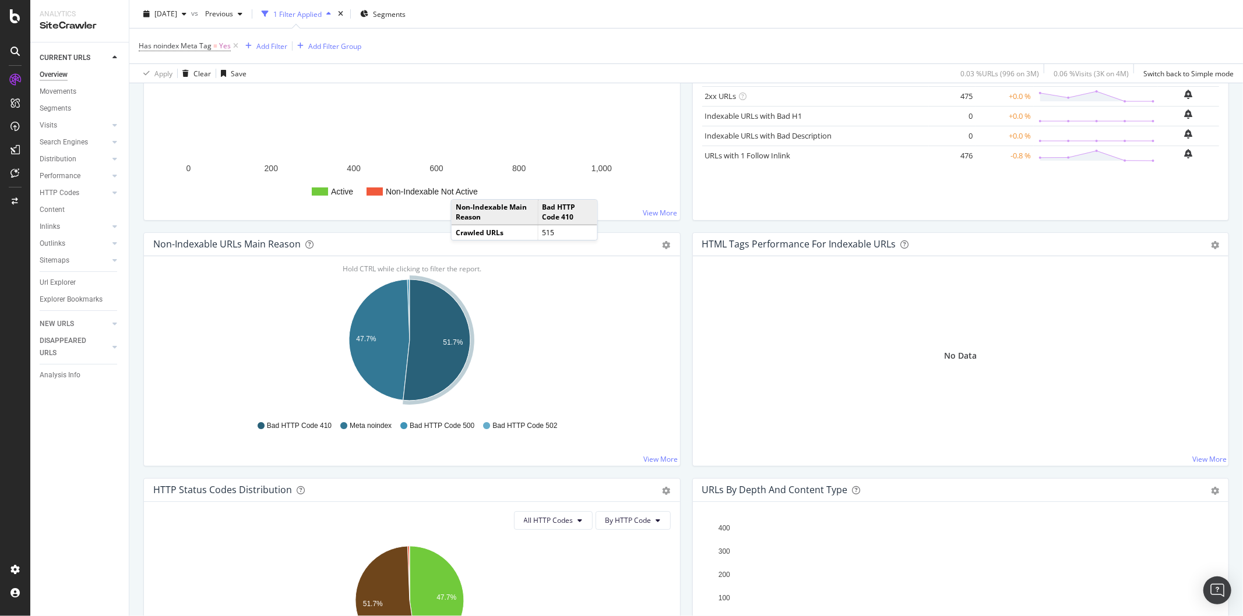
scroll to position [65, 0]
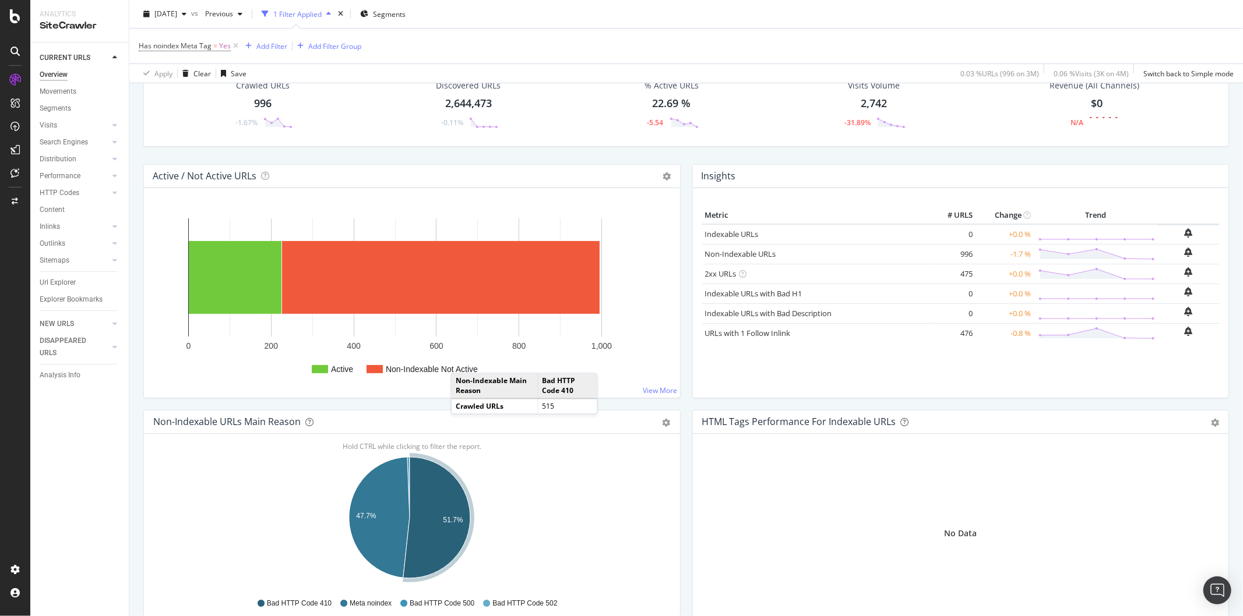
drag, startPoint x: 234, startPoint y: 43, endPoint x: 240, endPoint y: 55, distance: 14.1
click at [234, 43] on icon at bounding box center [236, 46] width 10 height 12
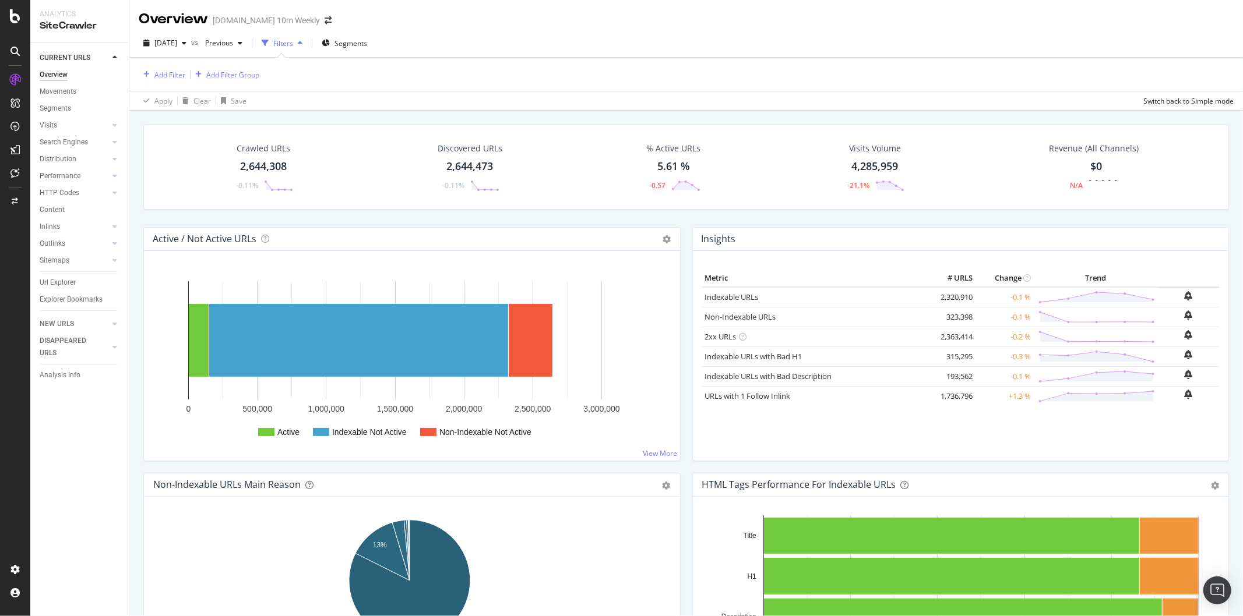
click at [185, 72] on div "Add Filter Add Filter Group" at bounding box center [199, 75] width 121 height 14
click at [179, 76] on div "Add Filter" at bounding box center [169, 75] width 31 height 10
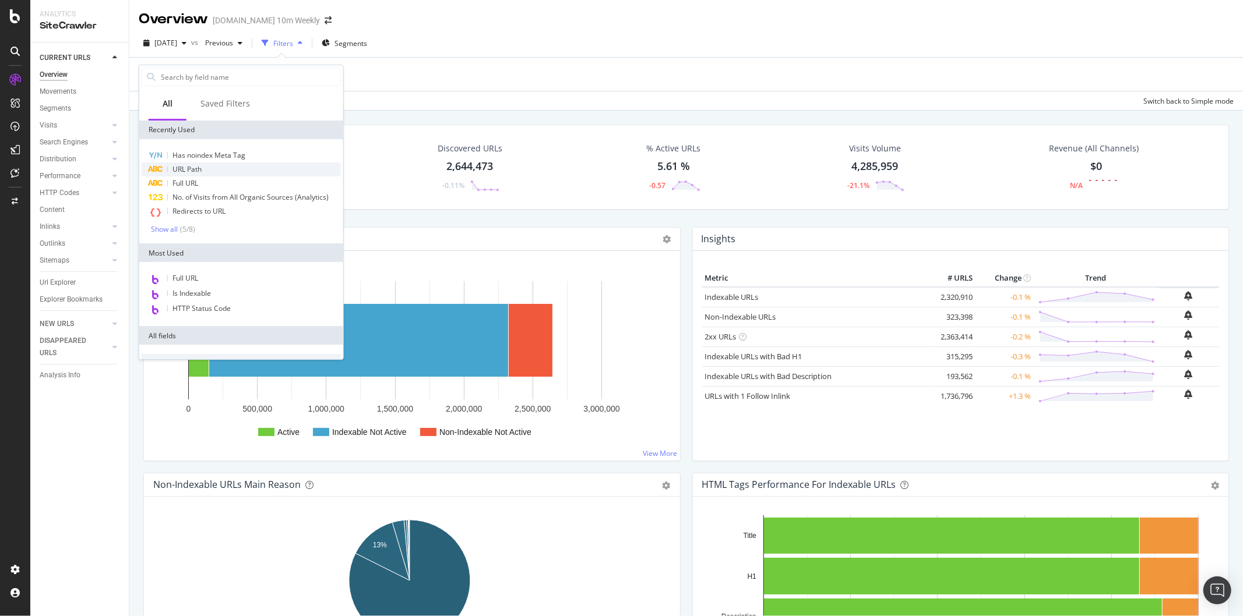
click at [200, 169] on span "URL Path" at bounding box center [186, 169] width 29 height 10
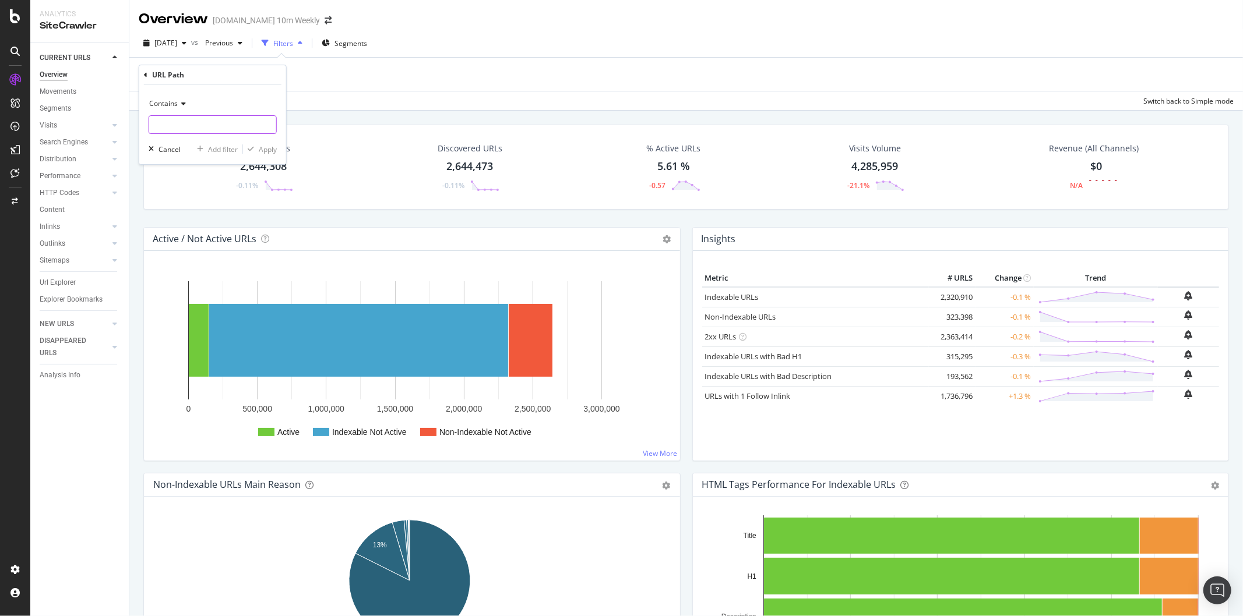
click at [200, 117] on input "text" at bounding box center [212, 124] width 127 height 19
paste input "word-watching"
type input "/word-watching"
click at [269, 144] on div "Apply" at bounding box center [268, 149] width 18 height 10
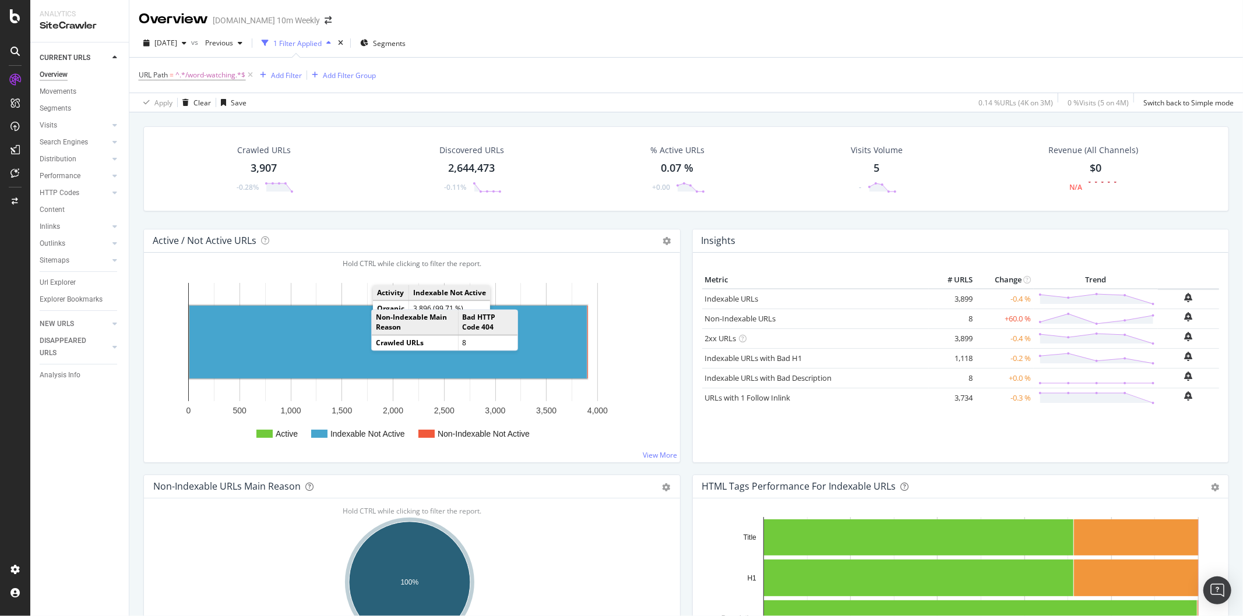
click at [335, 339] on rect "A chart." at bounding box center [387, 342] width 397 height 73
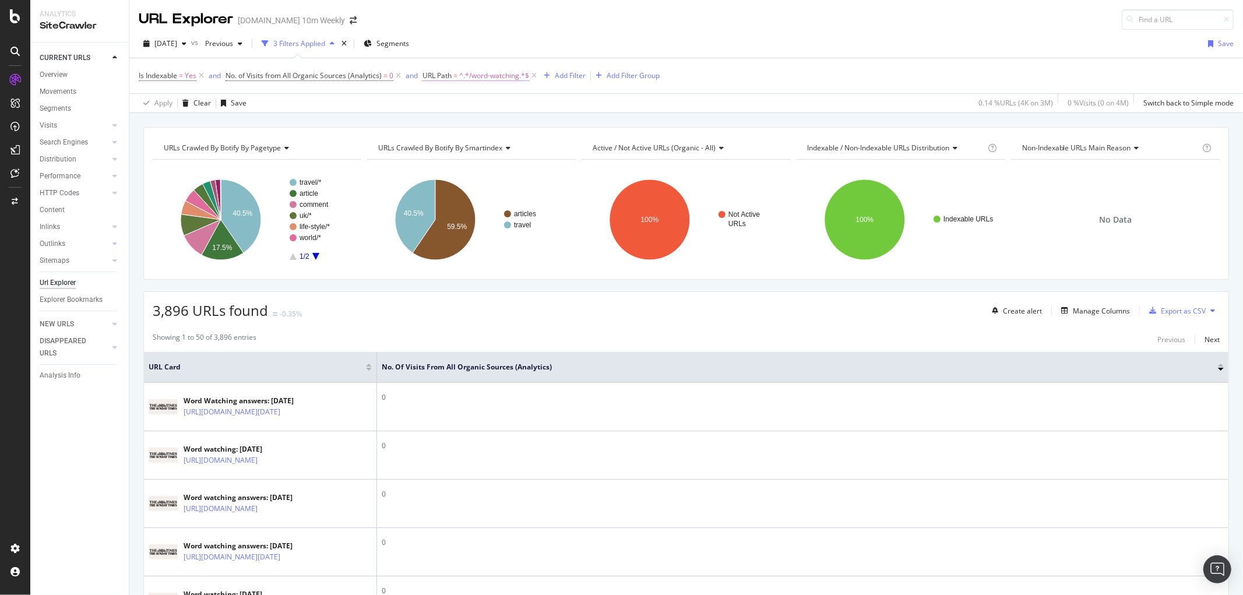
click at [507, 79] on span "^.*/word-watching.*$" at bounding box center [494, 76] width 70 height 16
paste input "new-readers"
type input "new-readers"
click at [552, 150] on div "Apply" at bounding box center [551, 149] width 18 height 10
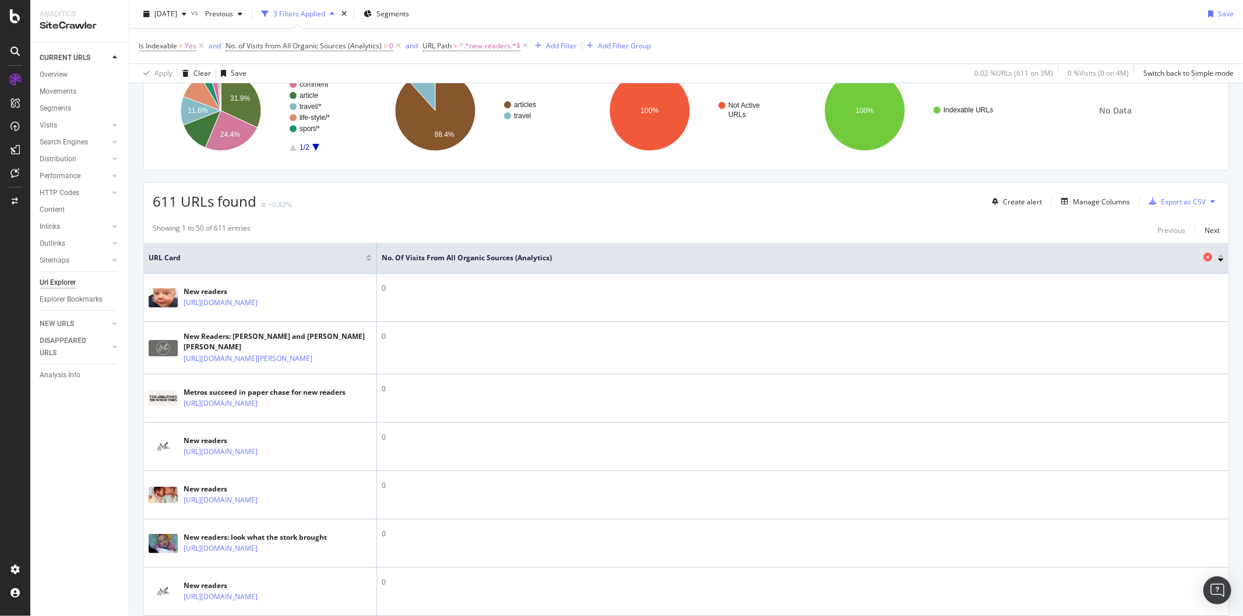
scroll to position [129, 0]
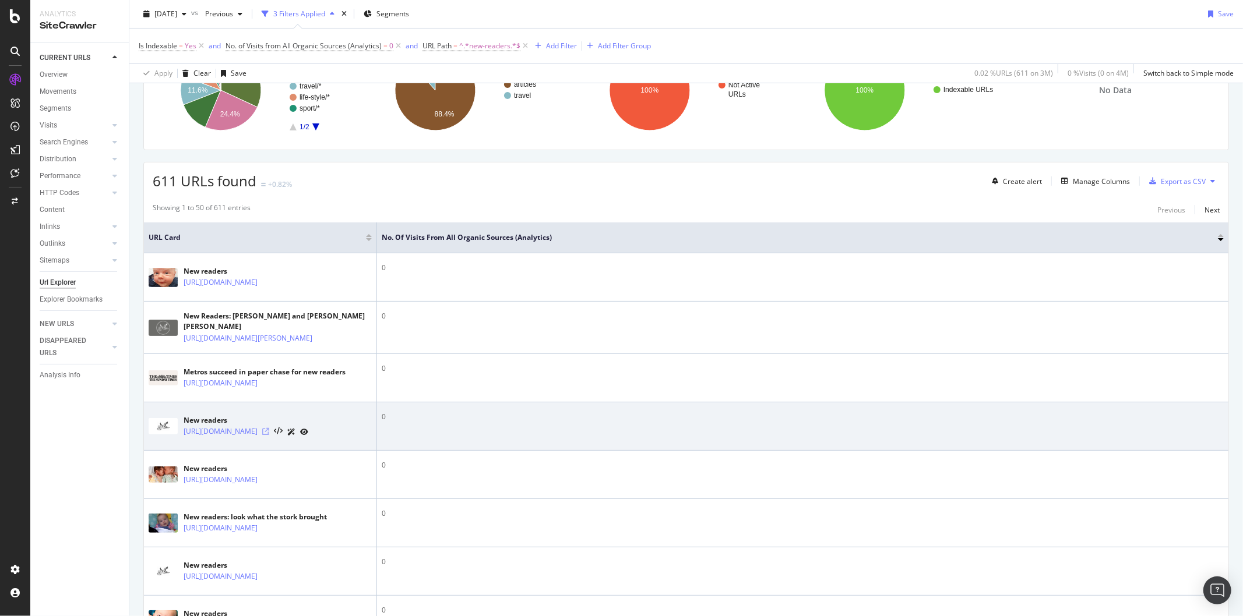
click at [269, 435] on icon at bounding box center [265, 431] width 7 height 7
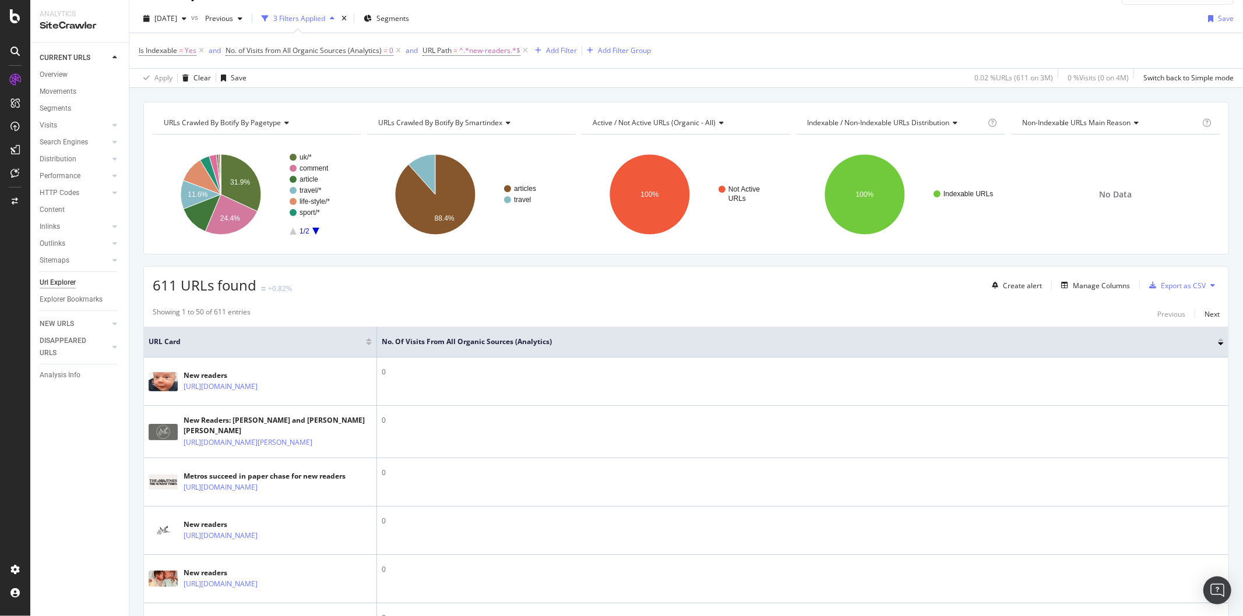
scroll to position [0, 0]
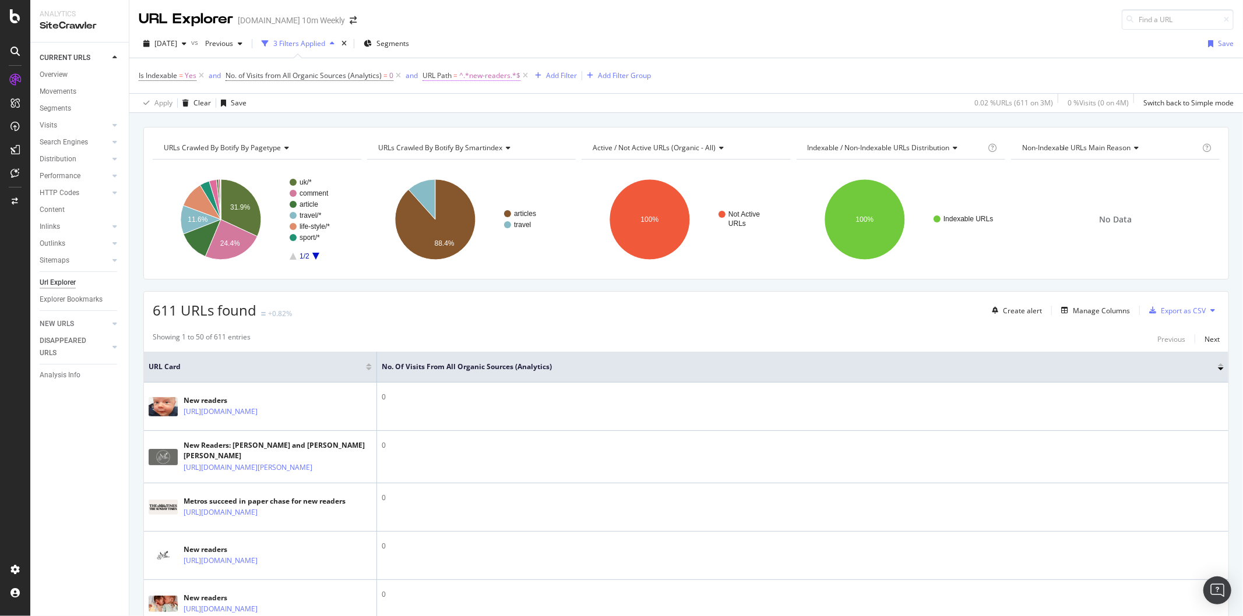
click at [492, 82] on span "^.*new-readers.*$" at bounding box center [489, 76] width 61 height 16
paste input "[URL][DOMAIN_NAME]"
type input "[URL][DOMAIN_NAME]"
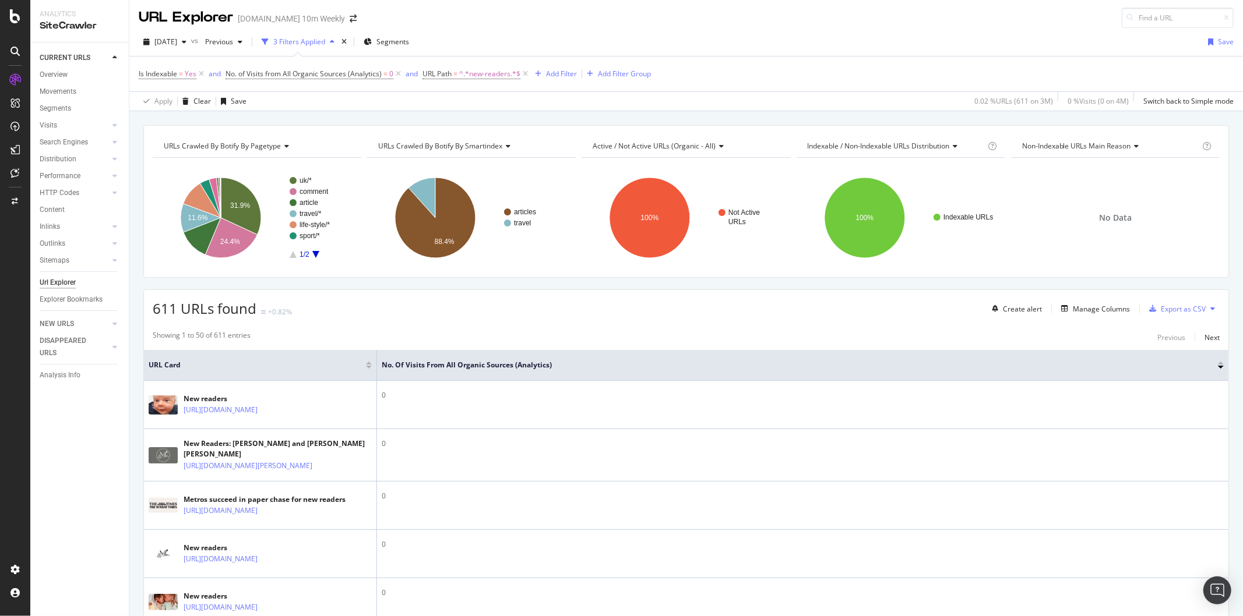
scroll to position [0, 0]
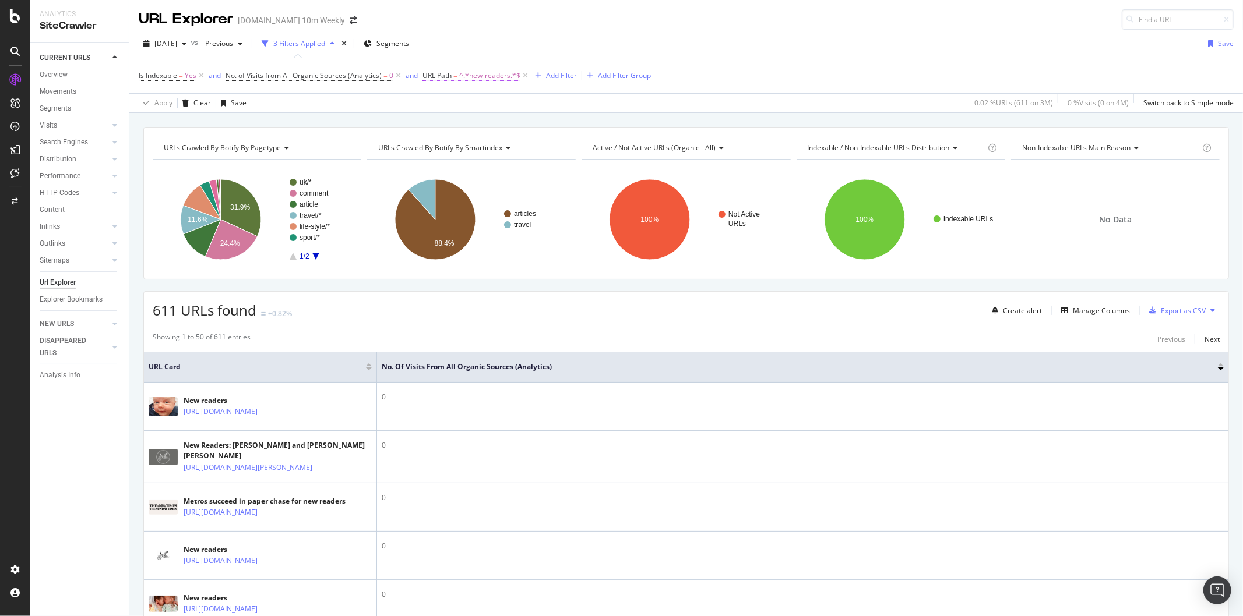
click at [463, 75] on span "^.*new-readers.*$" at bounding box center [489, 76] width 61 height 16
type input "/leo"
click at [546, 147] on div "Apply" at bounding box center [551, 149] width 18 height 10
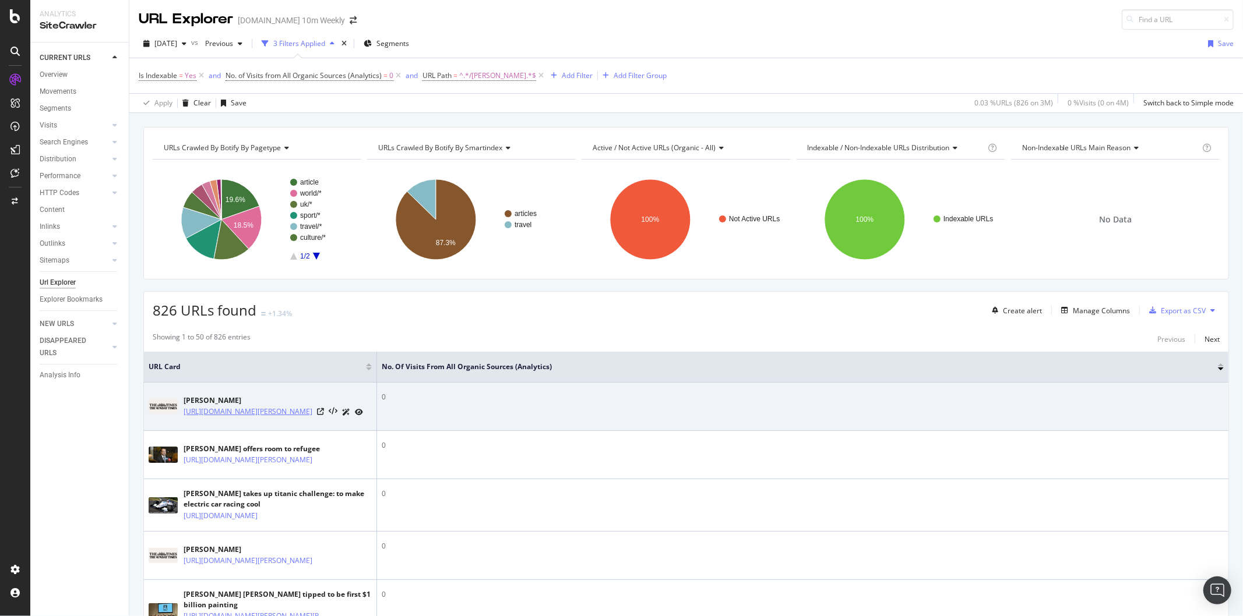
copy link "https://www.thetimes.com/article/leo-"
drag, startPoint x: 184, startPoint y: 408, endPoint x: 307, endPoint y: 412, distance: 123.0
click at [307, 412] on div "Leo https://www.thetimes.com/article/leo-327m22jqwmx" at bounding box center [260, 406] width 223 height 29
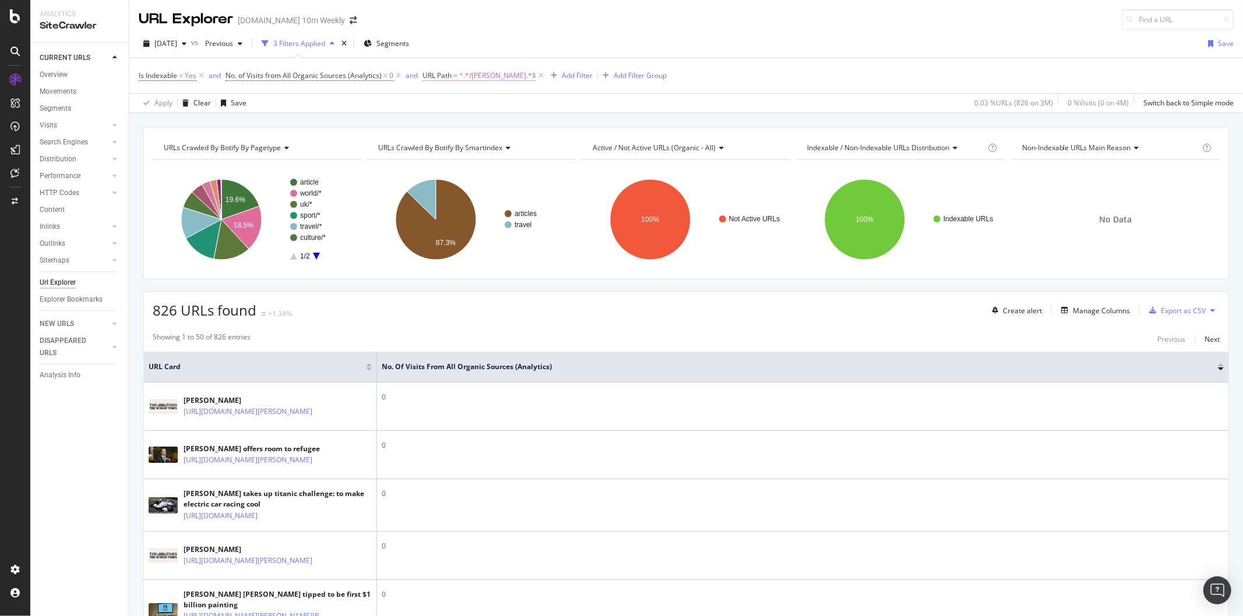
click at [450, 78] on span "URL Path" at bounding box center [436, 75] width 29 height 10
click at [463, 101] on icon at bounding box center [465, 103] width 8 height 7
click at [471, 154] on span "Starts with" at bounding box center [455, 158] width 34 height 10
paste input "https://www.thetimes.com/article/leo-"
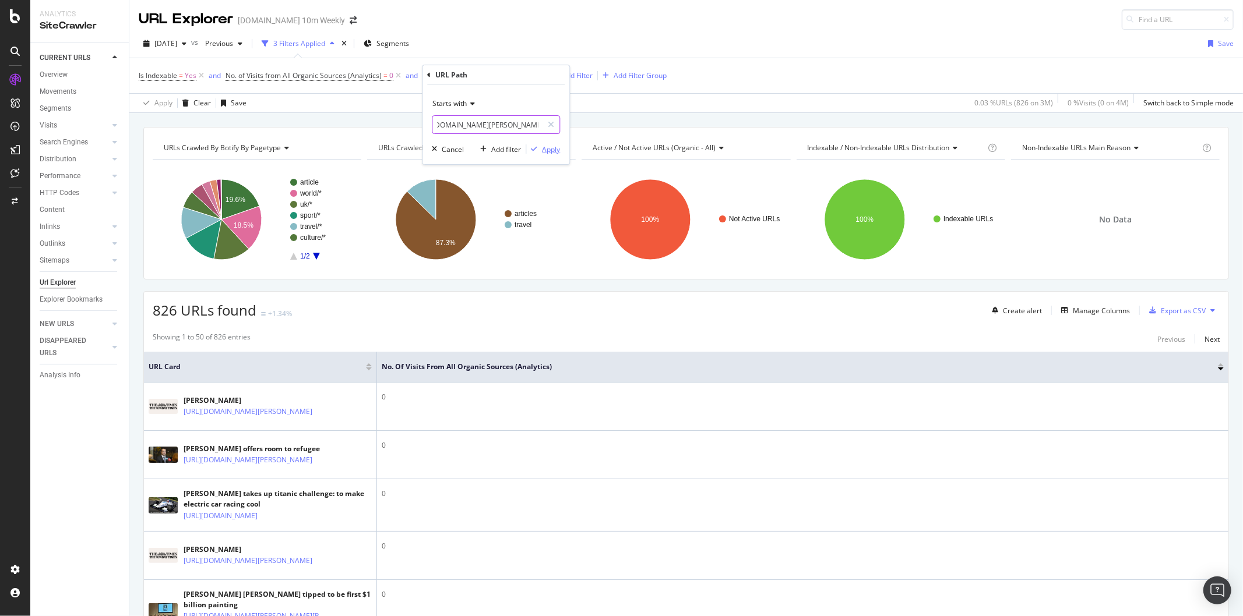
type input "https://www.thetimes.com/article/leo-"
click at [550, 147] on div "Apply" at bounding box center [551, 149] width 18 height 10
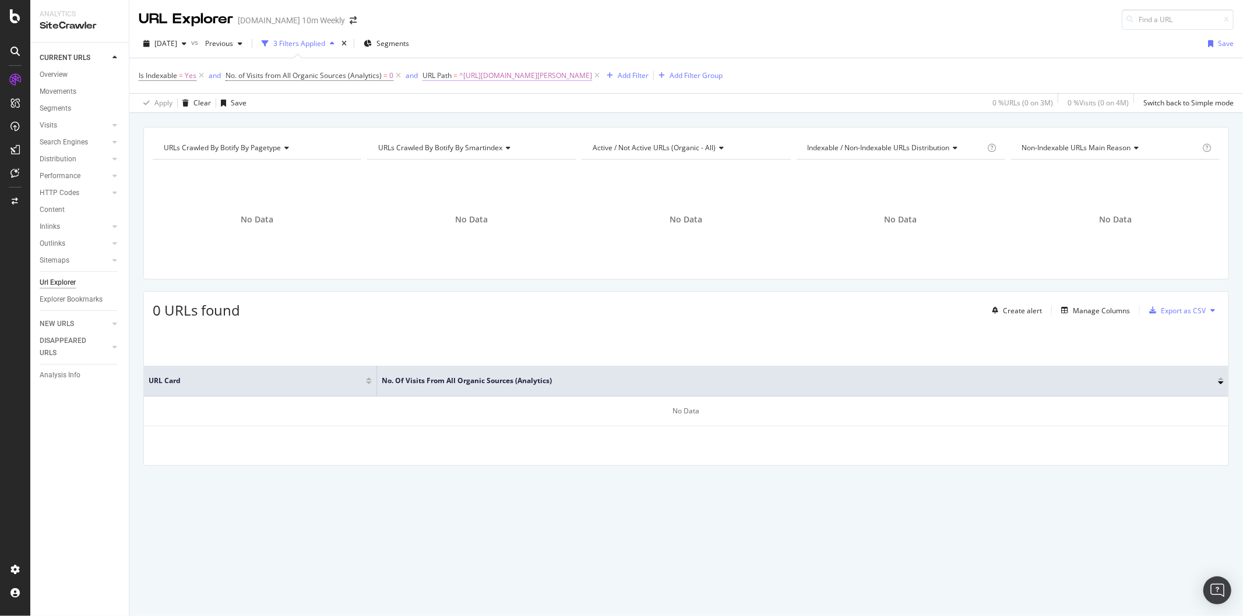
click at [471, 79] on span "^https://www.thetimes.com/article/leo-.*$" at bounding box center [525, 76] width 133 height 16
click at [479, 121] on input "https://www.thetimes.com/article/leo-" at bounding box center [487, 124] width 110 height 19
click at [472, 108] on div "Starts with" at bounding box center [496, 103] width 128 height 19
click at [485, 218] on div "Contains" at bounding box center [497, 218] width 125 height 15
click at [557, 150] on div "Apply" at bounding box center [551, 149] width 18 height 10
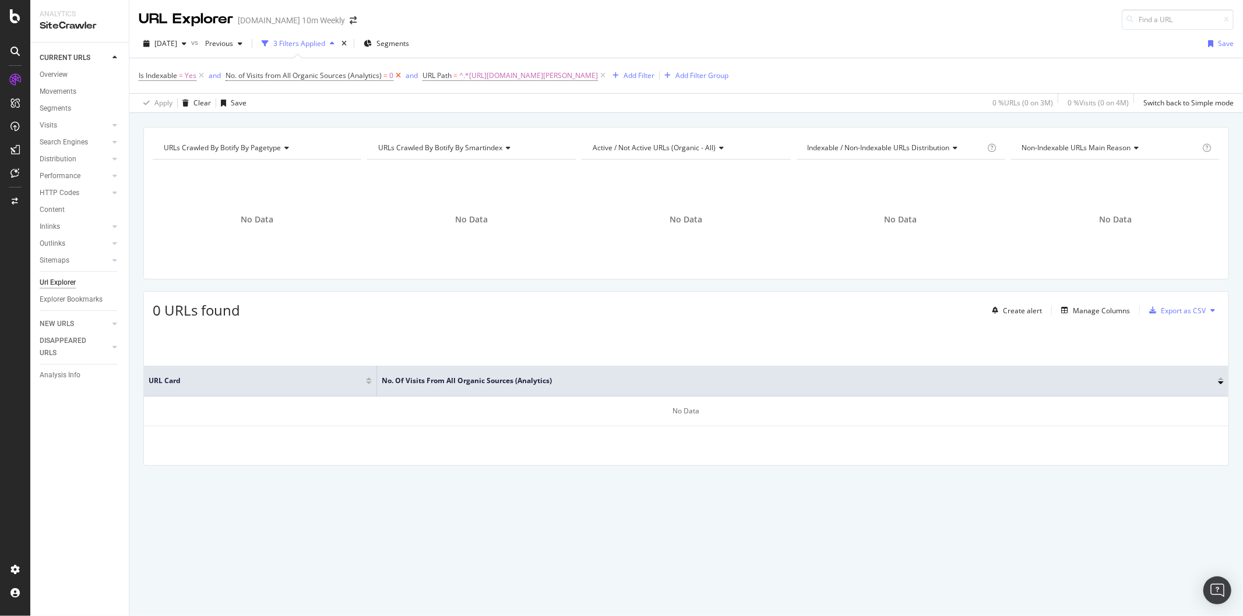
click at [397, 71] on icon at bounding box center [398, 76] width 10 height 12
click at [203, 73] on icon at bounding box center [201, 76] width 10 height 12
